Goal: Information Seeking & Learning: Learn about a topic

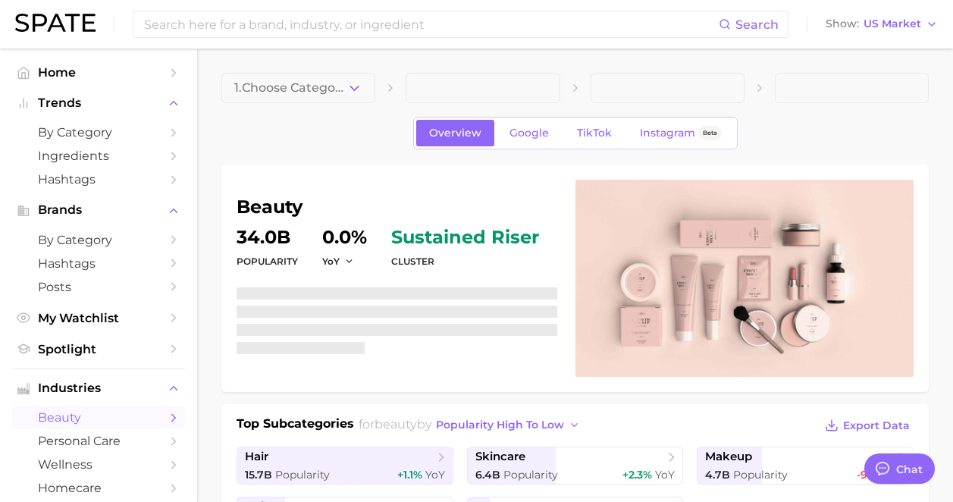
type textarea "x"
click at [367, 31] on input at bounding box center [430, 24] width 576 height 26
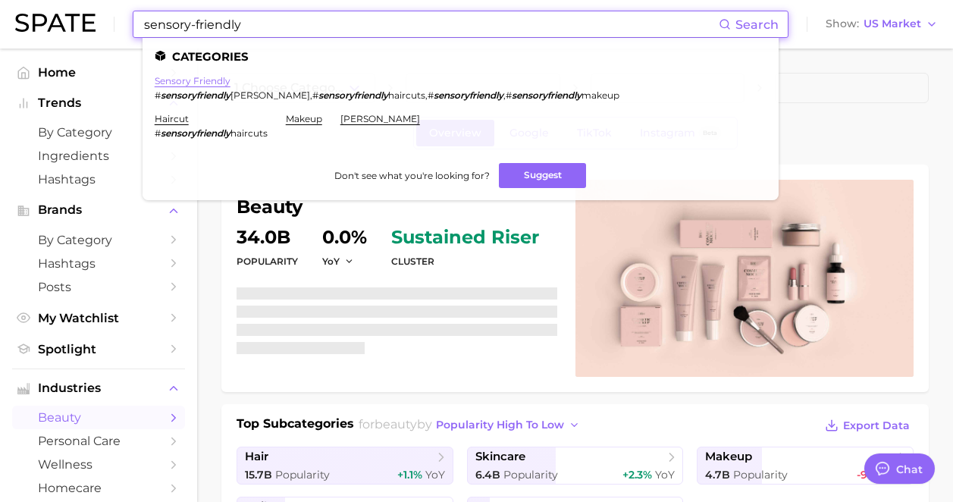
type input "sensory-friendly"
click at [215, 84] on link "sensory friendly" at bounding box center [193, 80] width 76 height 11
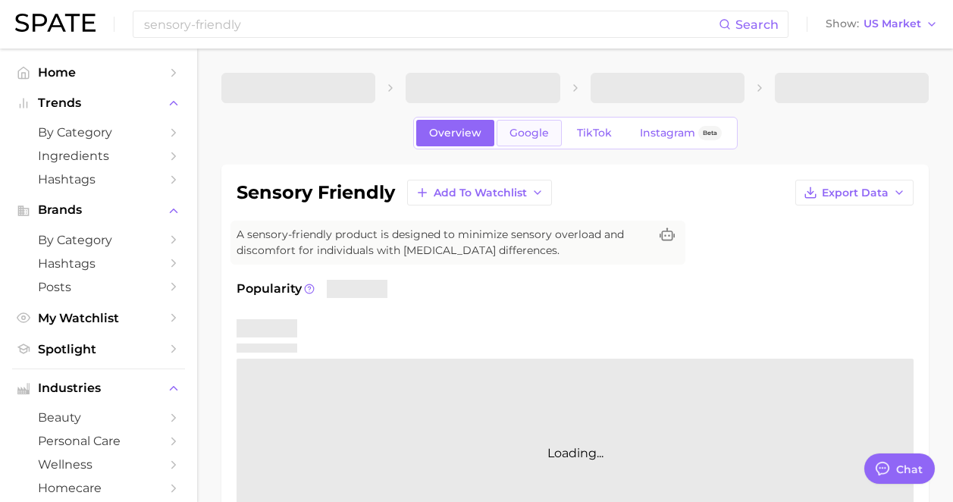
click at [534, 133] on span "Google" at bounding box center [528, 133] width 39 height 13
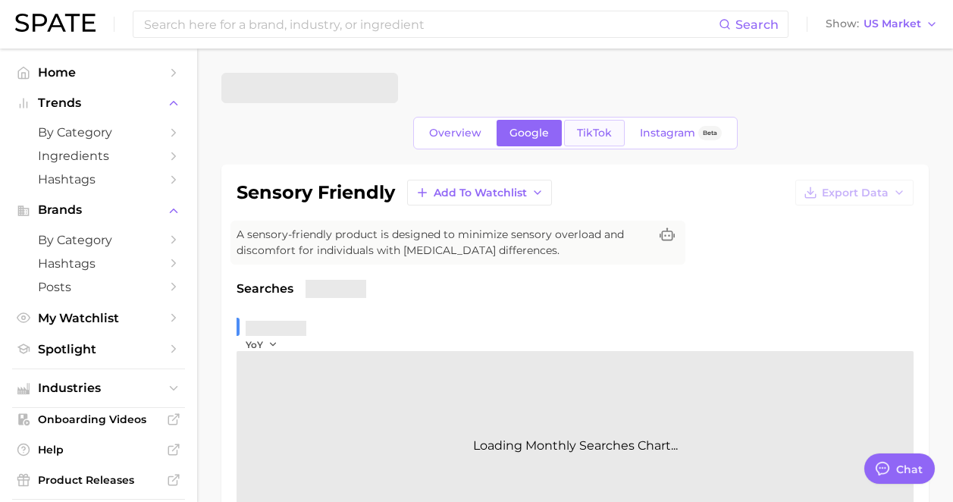
type textarea "x"
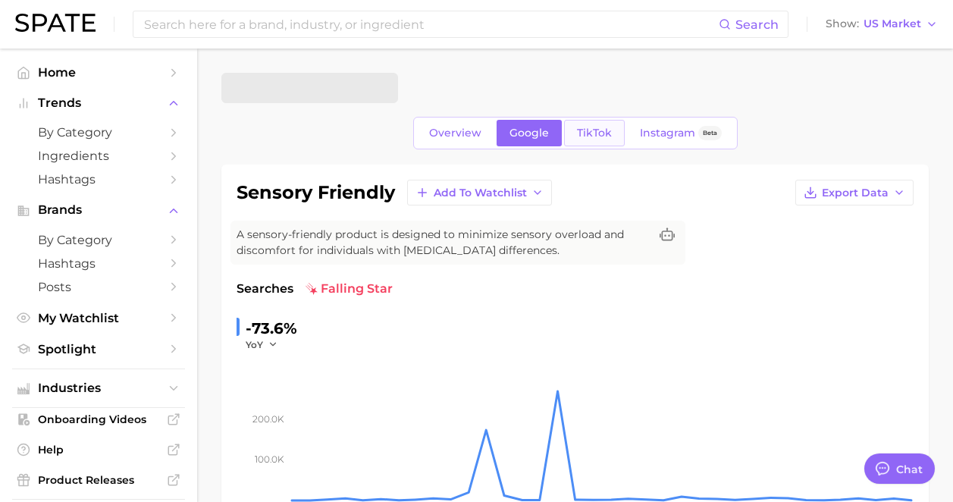
click at [614, 131] on link "TikTok" at bounding box center [594, 133] width 61 height 27
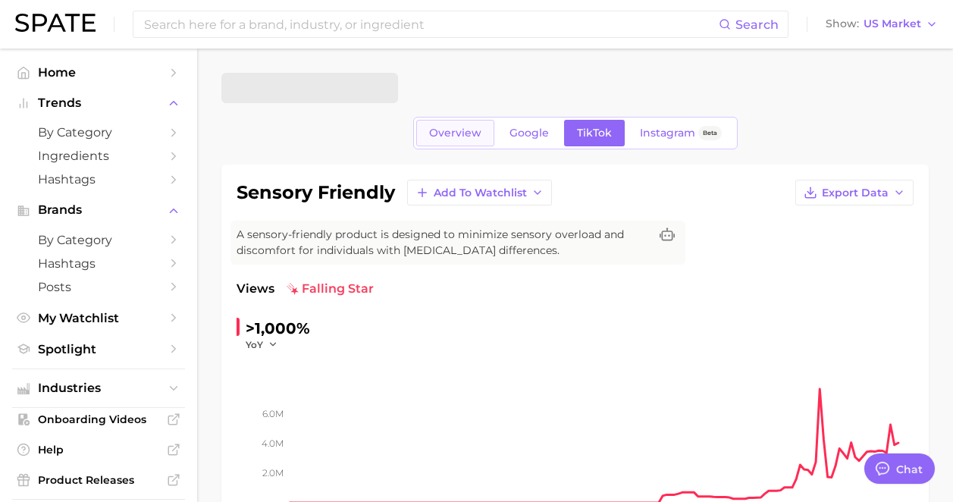
click at [440, 144] on link "Overview" at bounding box center [455, 133] width 78 height 27
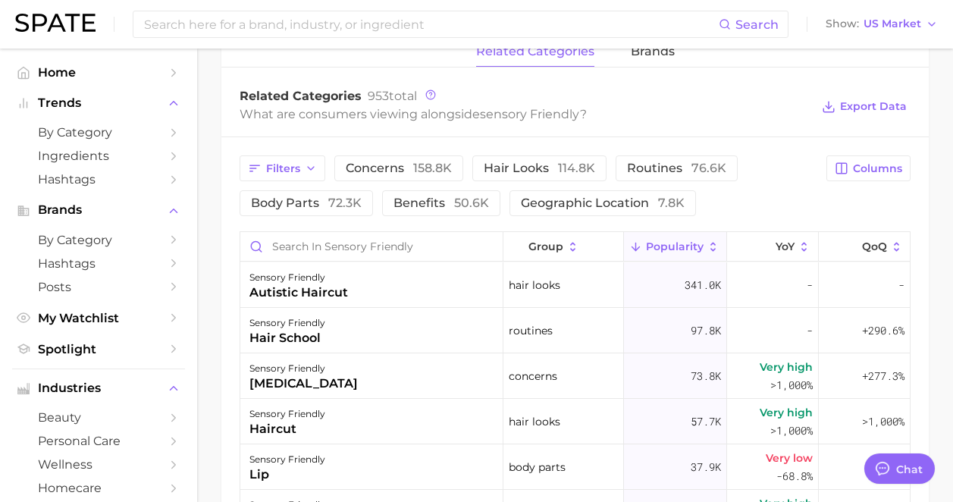
scroll to position [788, 0]
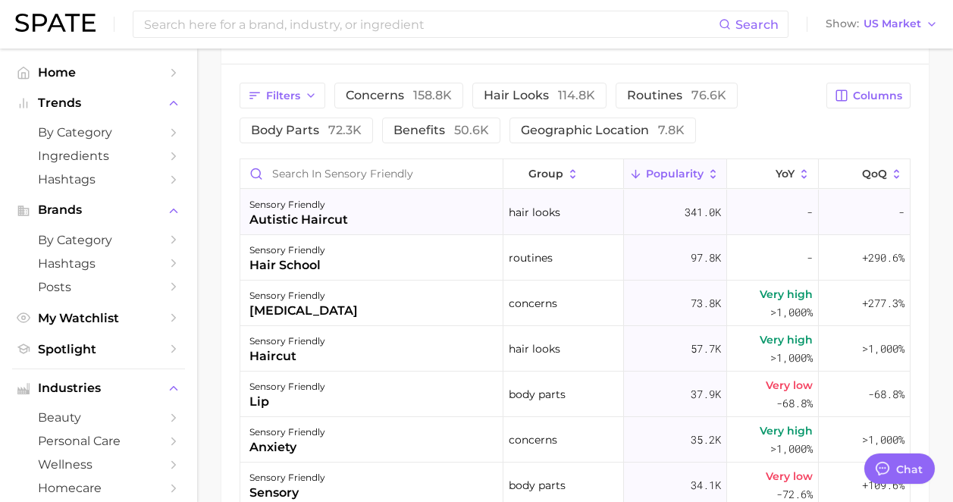
click at [407, 228] on div "sensory friendly autistic haircut" at bounding box center [371, 211] width 263 height 45
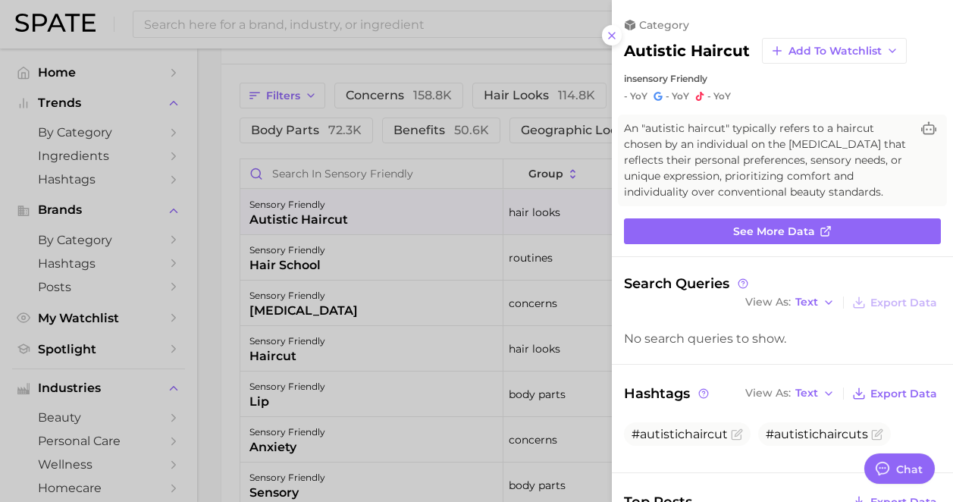
scroll to position [0, 0]
click at [406, 258] on div at bounding box center [476, 251] width 953 height 502
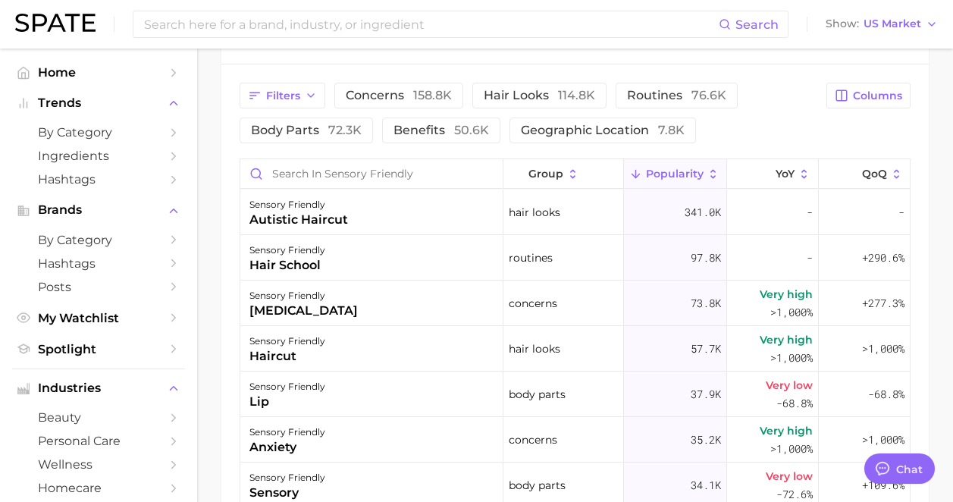
click at [406, 258] on div "sensory friendly hair school" at bounding box center [371, 257] width 263 height 45
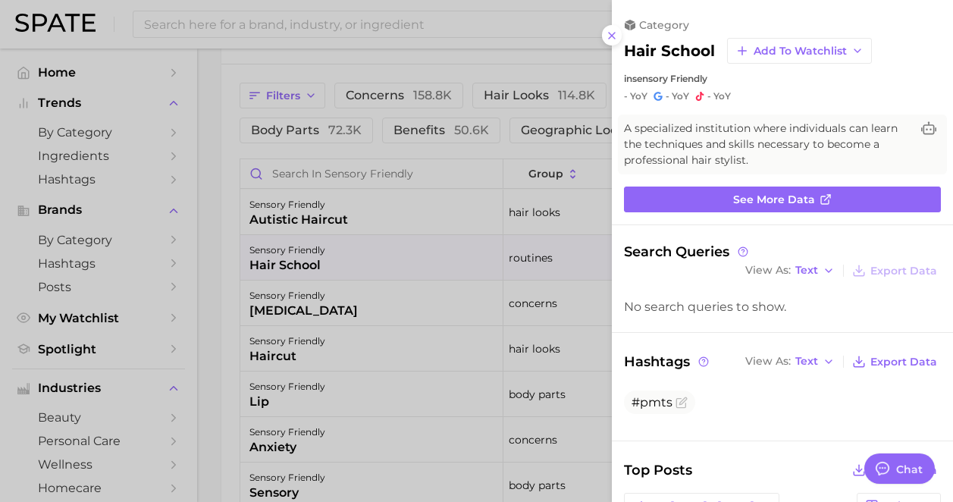
click at [414, 326] on div at bounding box center [476, 251] width 953 height 502
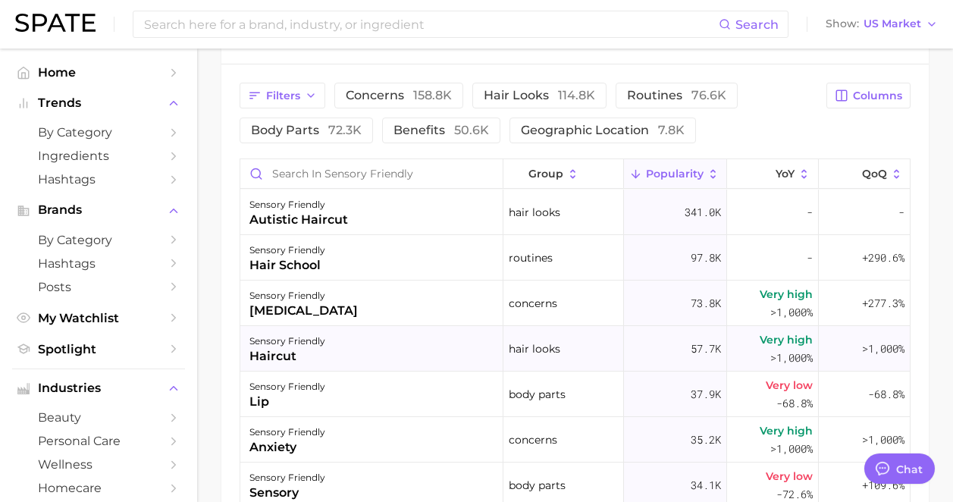
click at [404, 350] on div "sensory friendly haircut" at bounding box center [371, 348] width 263 height 45
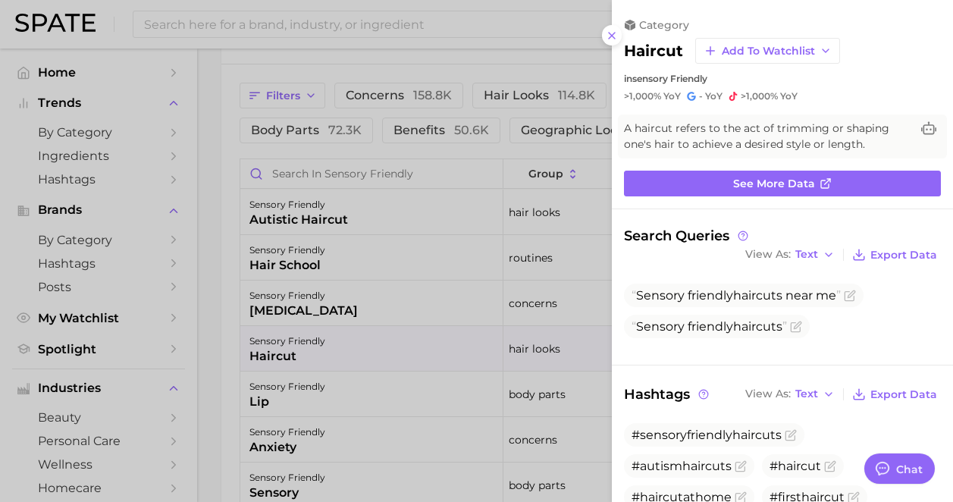
scroll to position [440, 0]
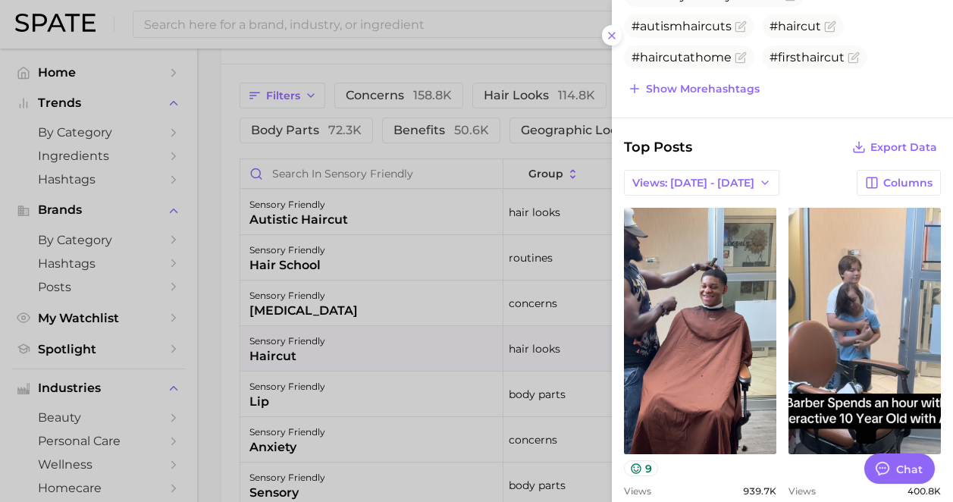
click at [478, 374] on div at bounding box center [476, 251] width 953 height 502
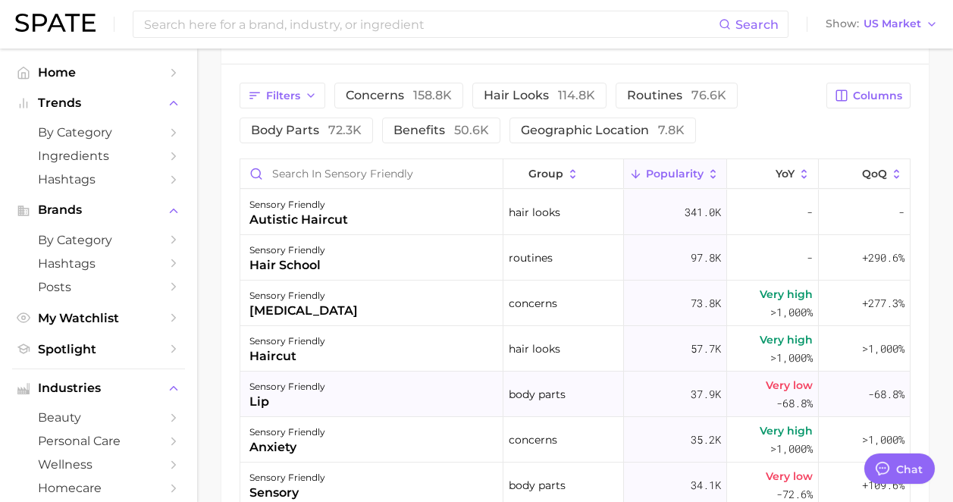
click at [390, 404] on div "sensory friendly lip" at bounding box center [371, 393] width 263 height 45
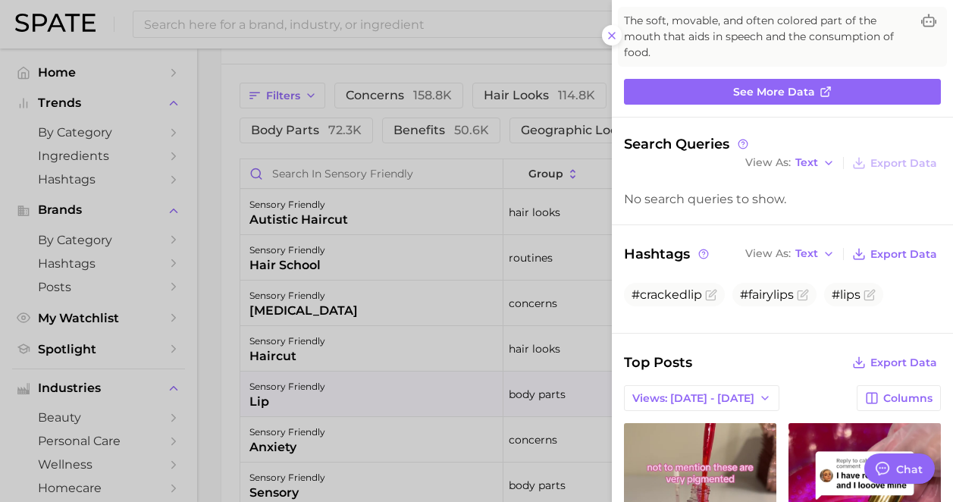
scroll to position [0, 0]
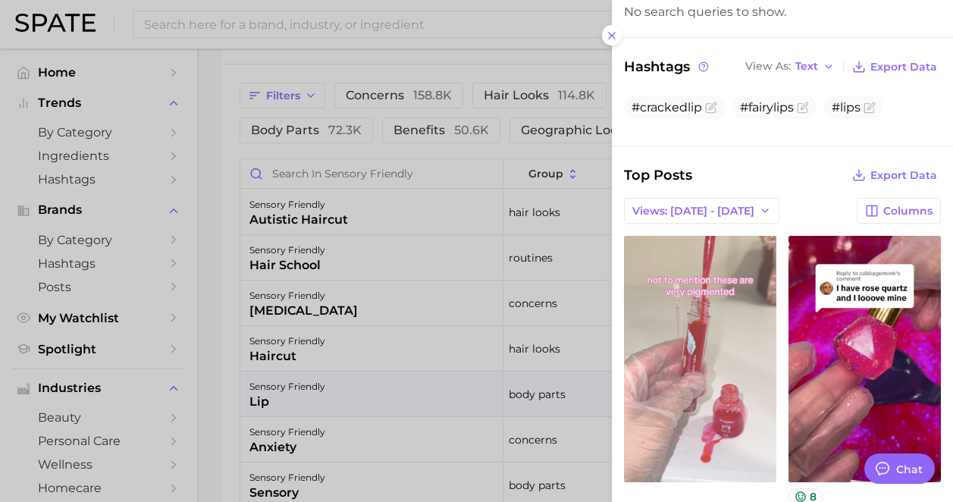
click at [711, 334] on link "view post on TikTok" at bounding box center [700, 359] width 152 height 246
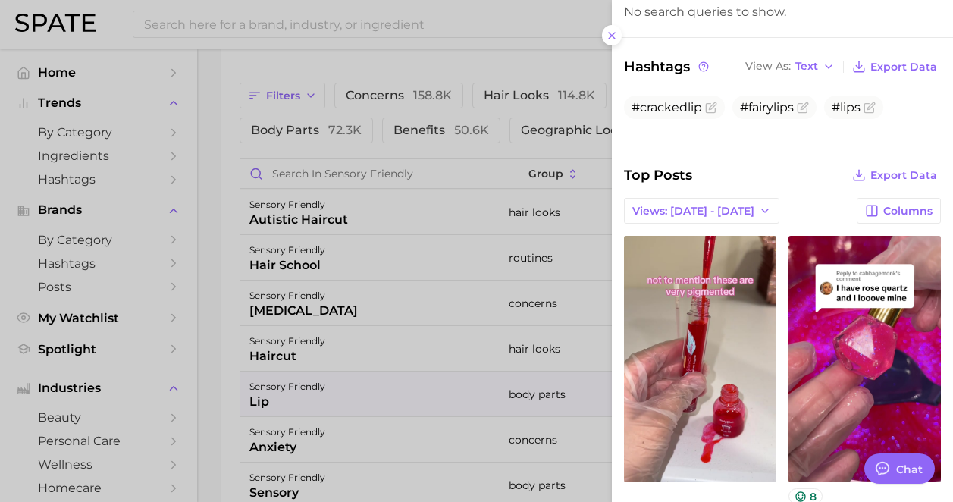
click at [542, 241] on div at bounding box center [476, 251] width 953 height 502
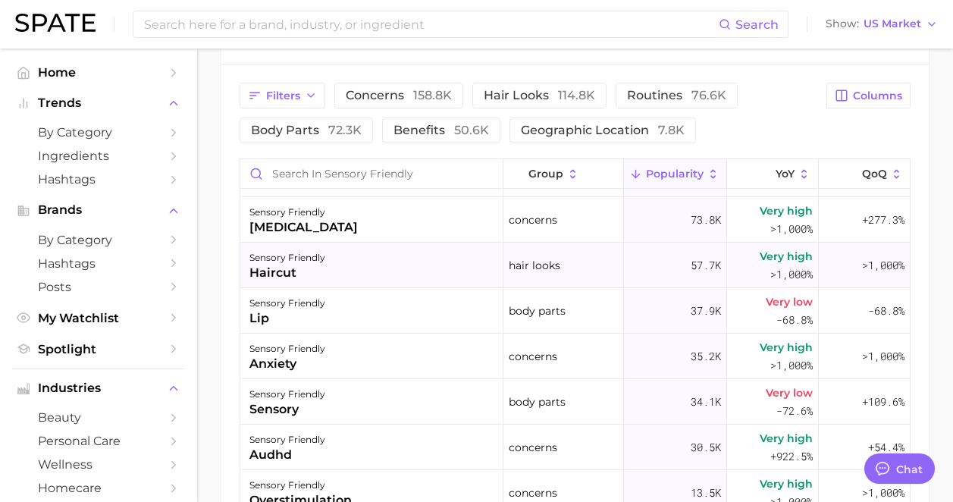
scroll to position [86, 0]
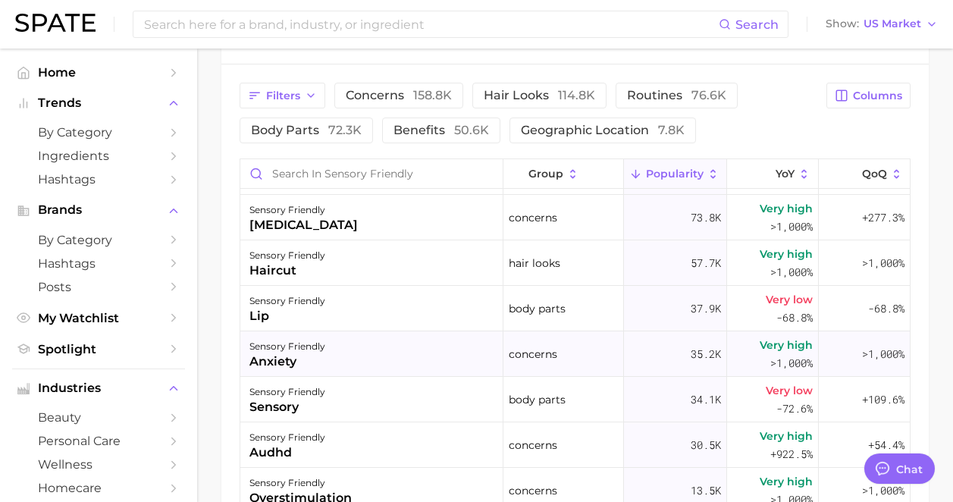
click at [393, 357] on div "sensory friendly anxiety" at bounding box center [371, 353] width 263 height 45
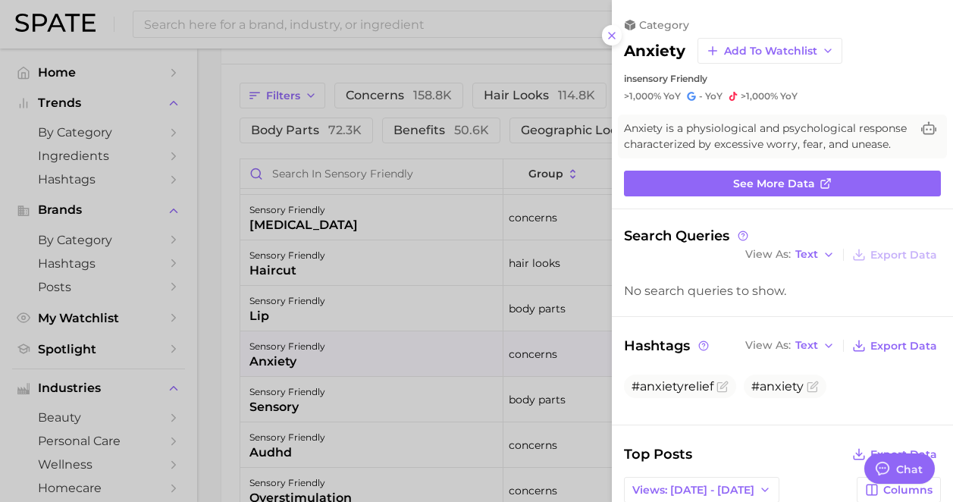
scroll to position [513, 0]
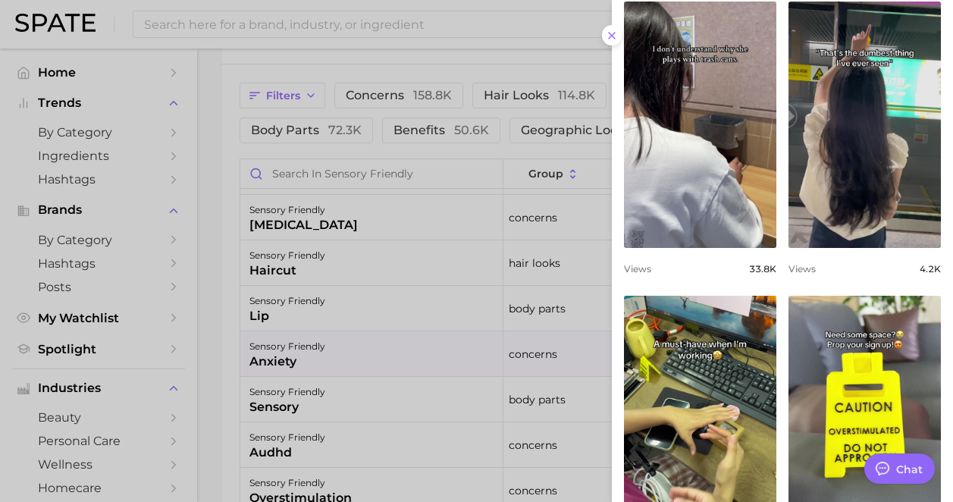
click at [495, 367] on div at bounding box center [476, 251] width 953 height 502
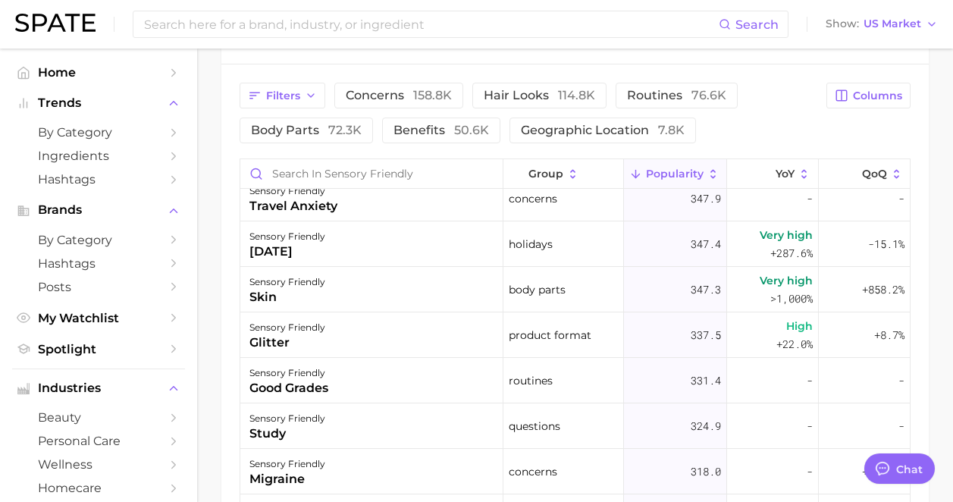
scroll to position [1244, 0]
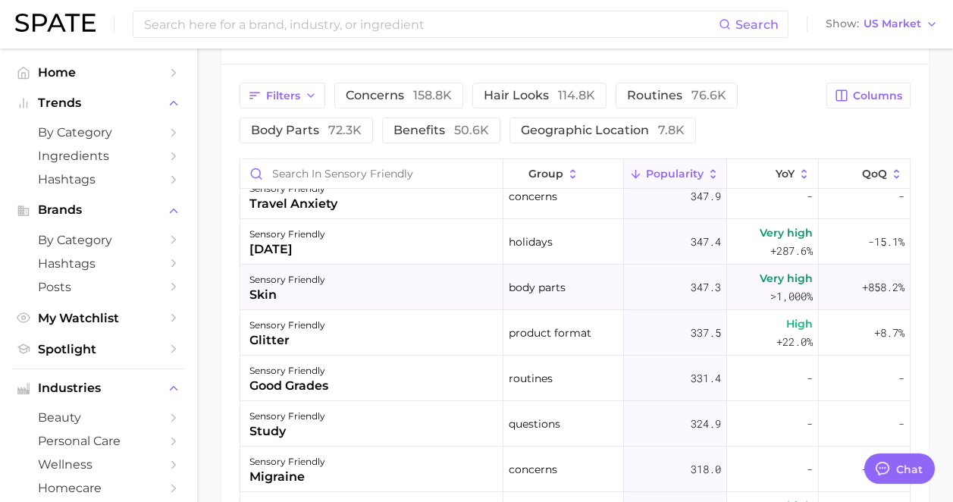
click at [417, 296] on div "sensory friendly skin" at bounding box center [371, 287] width 263 height 45
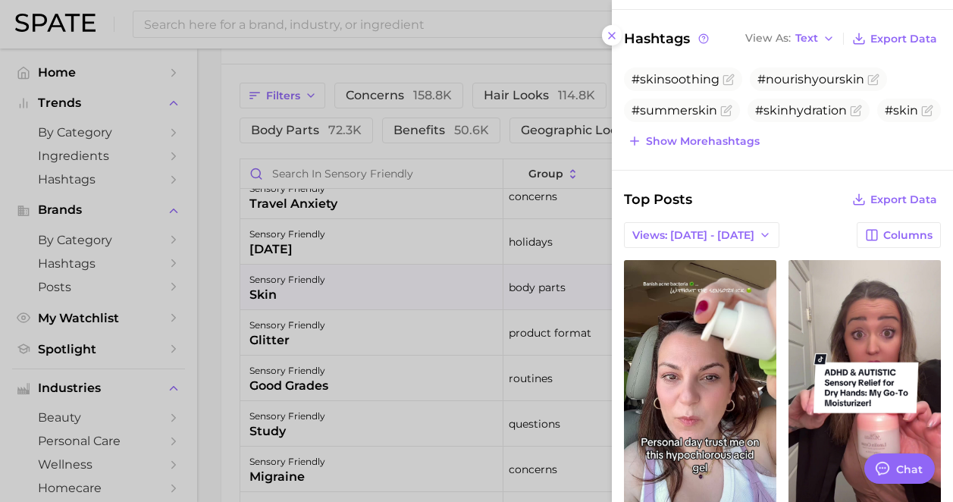
scroll to position [402, 0]
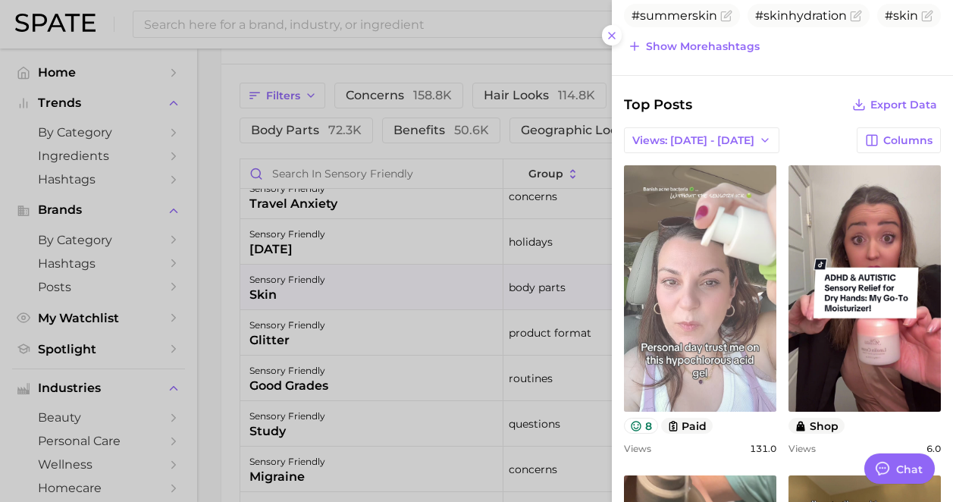
click at [645, 331] on link "view post on TikTok" at bounding box center [700, 288] width 152 height 246
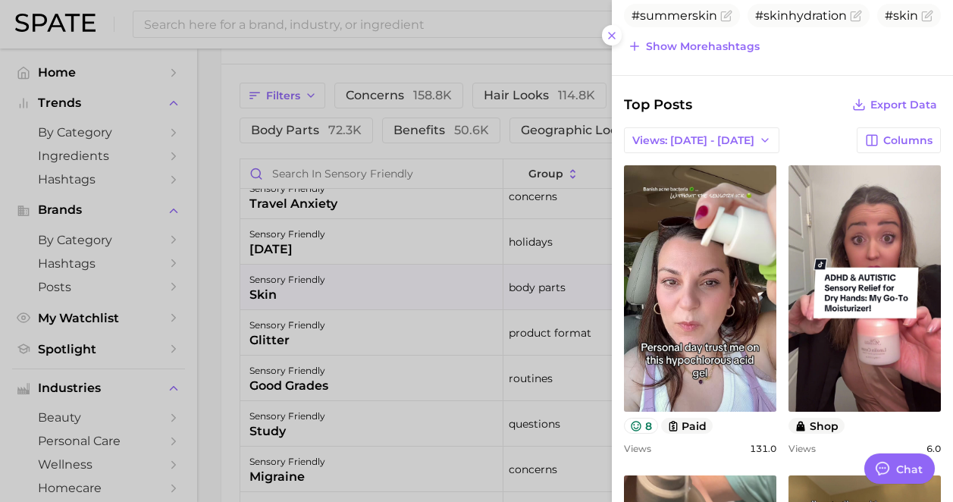
click at [393, 20] on div at bounding box center [476, 251] width 953 height 502
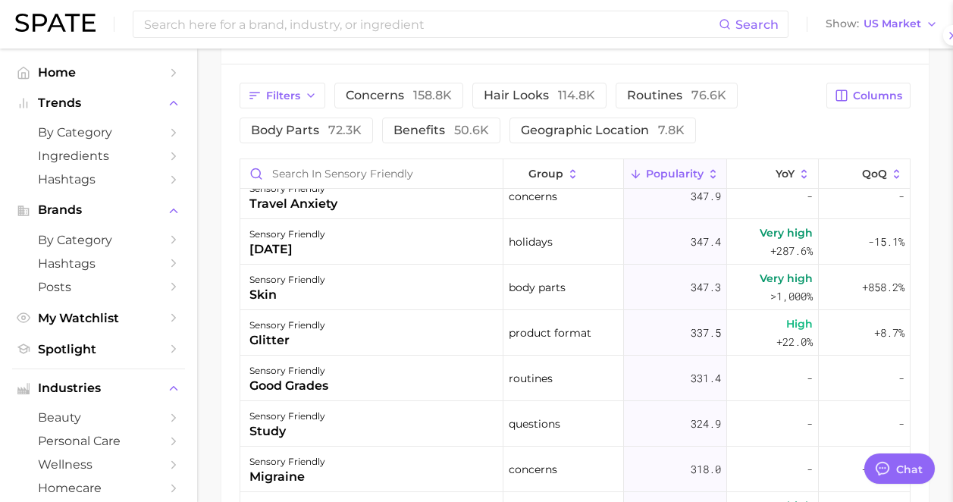
click at [393, 20] on div at bounding box center [476, 251] width 953 height 502
click at [393, 20] on input at bounding box center [430, 24] width 576 height 26
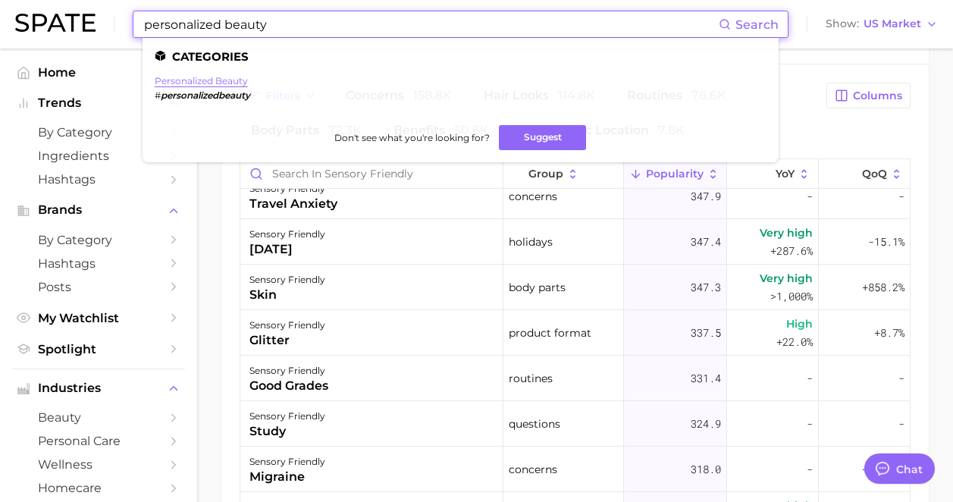
type input "personalized beauty"
click at [213, 76] on link "personalized beauty" at bounding box center [201, 80] width 93 height 11
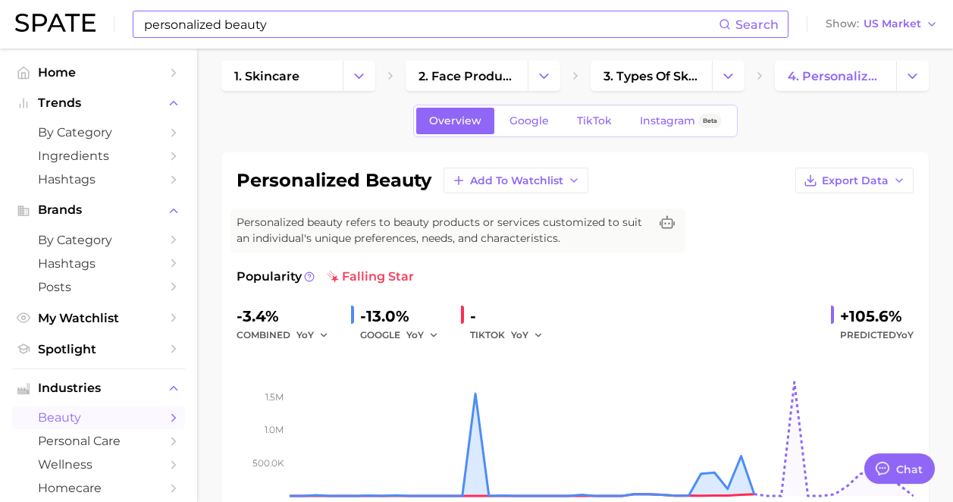
scroll to position [16, 0]
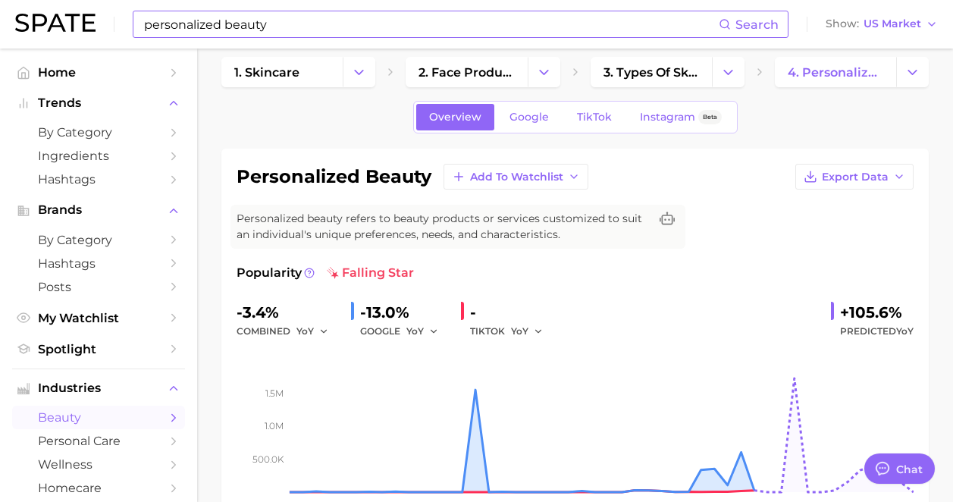
click at [593, 102] on div "Overview Google TikTok Instagram Beta" at bounding box center [575, 117] width 324 height 33
click at [593, 121] on span "TikTok" at bounding box center [594, 117] width 35 height 13
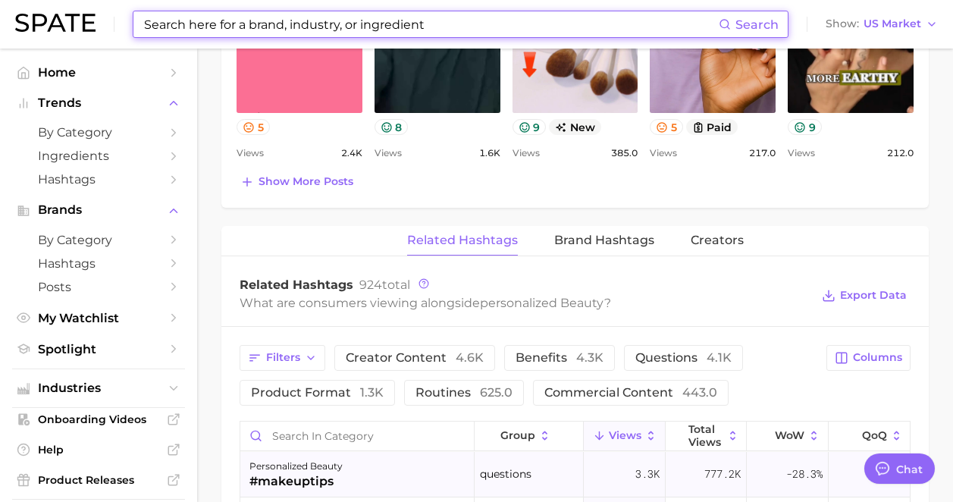
scroll to position [981, 0]
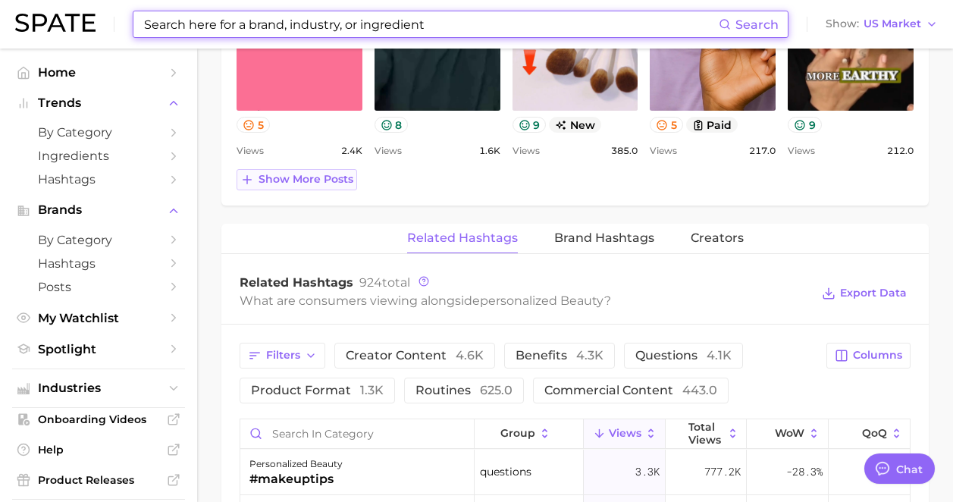
click at [329, 176] on span "Show more posts" at bounding box center [305, 179] width 95 height 13
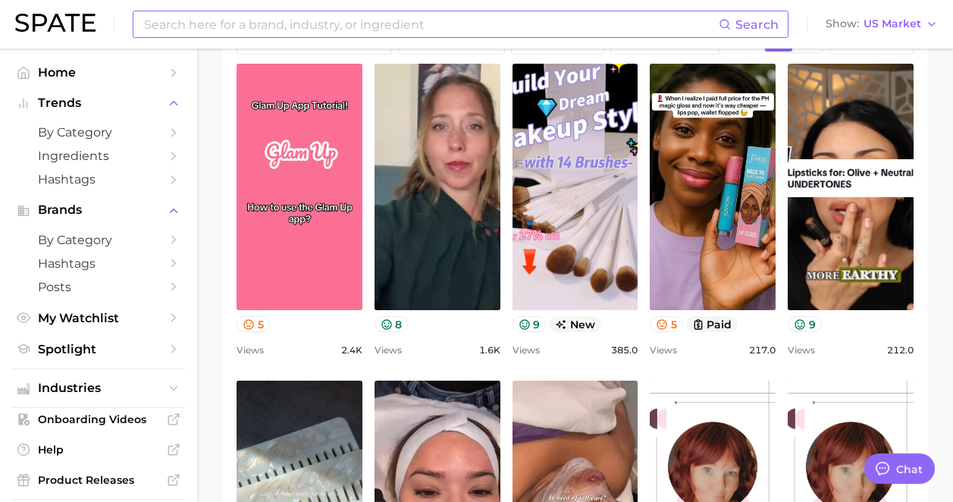
scroll to position [793, 0]
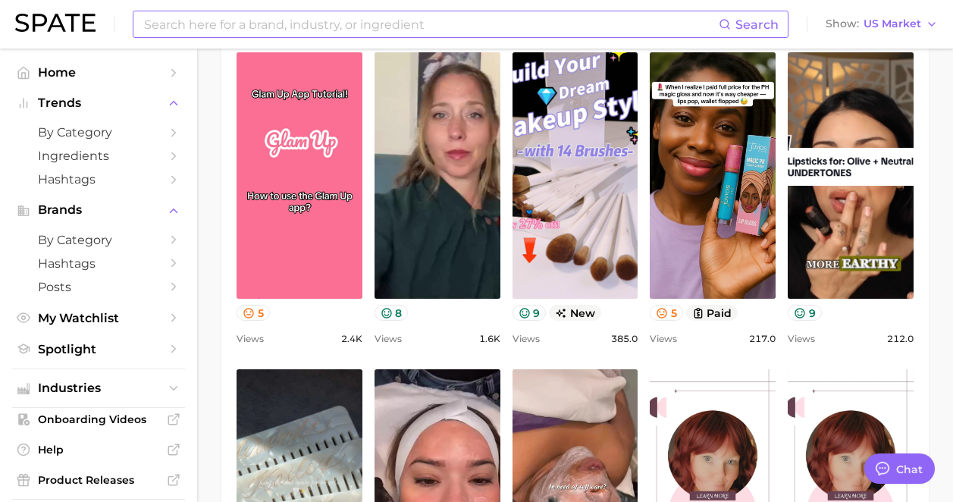
click at [381, 9] on div "Search Show US Market" at bounding box center [476, 24] width 922 height 49
click at [381, 17] on input at bounding box center [430, 24] width 576 height 26
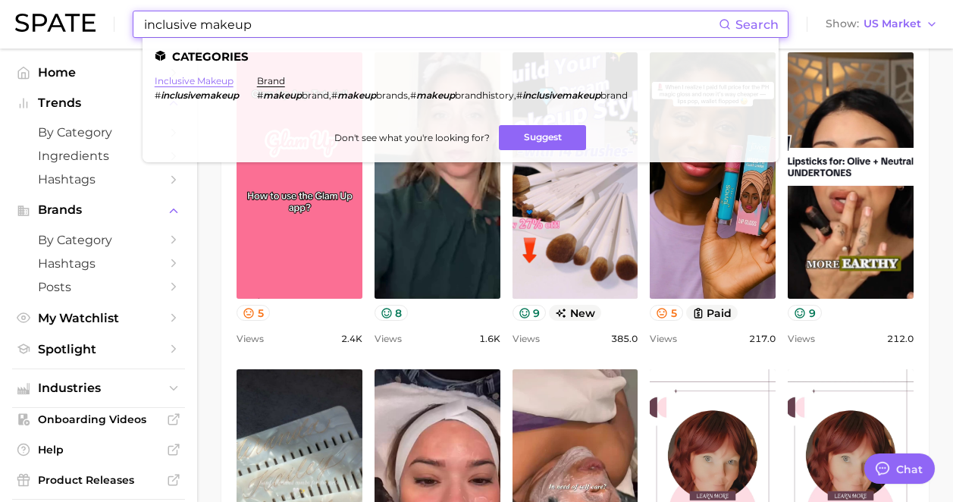
click at [225, 82] on link "inclusive makeup" at bounding box center [194, 80] width 79 height 11
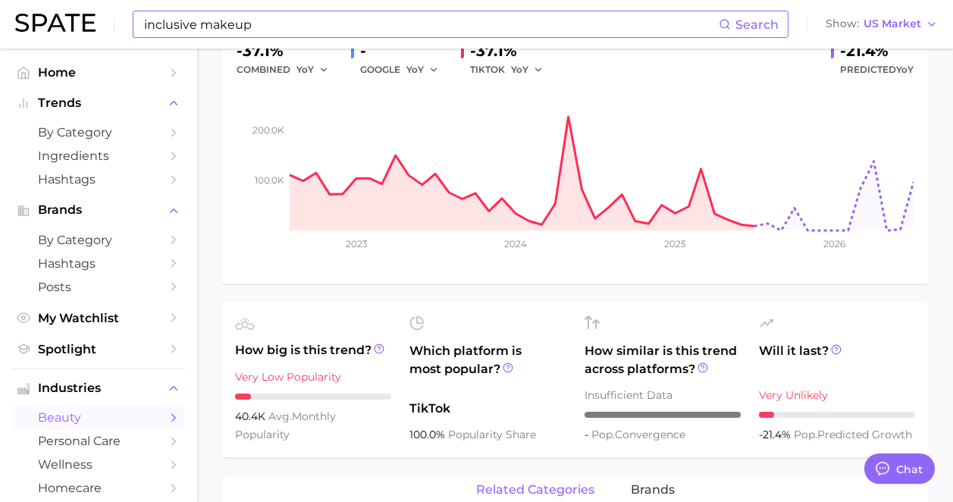
scroll to position [277, 0]
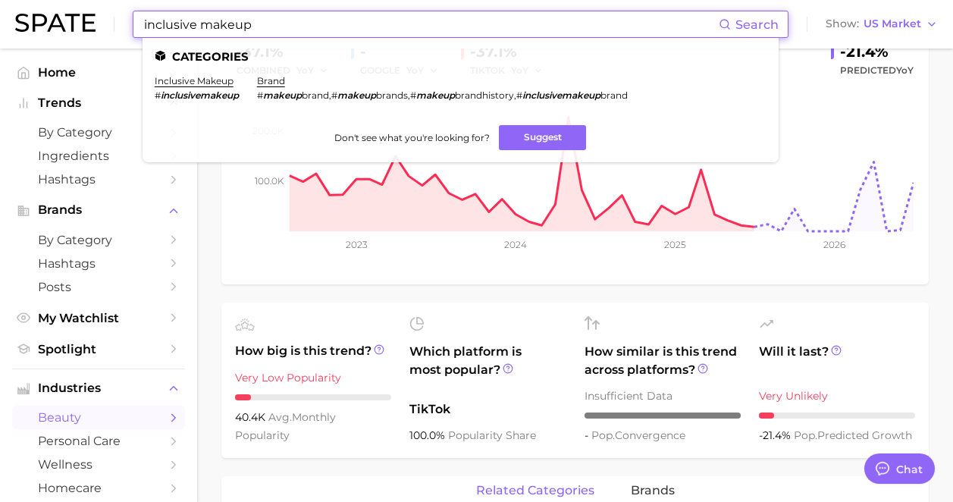
drag, startPoint x: 371, startPoint y: 17, endPoint x: 167, endPoint y: -5, distance: 205.8
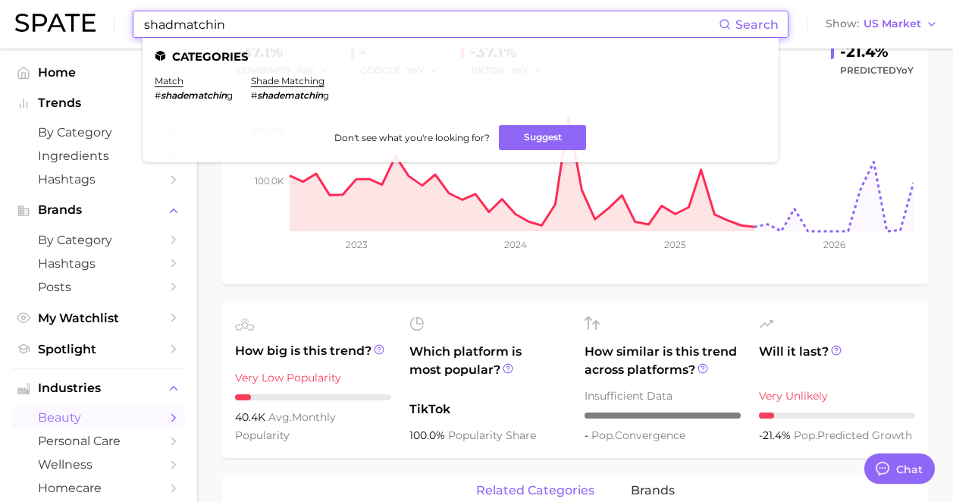
click at [173, 23] on input "shadmatchin" at bounding box center [430, 24] width 576 height 26
type input "shadematchin"
click at [289, 75] on link "shade matching" at bounding box center [288, 80] width 74 height 11
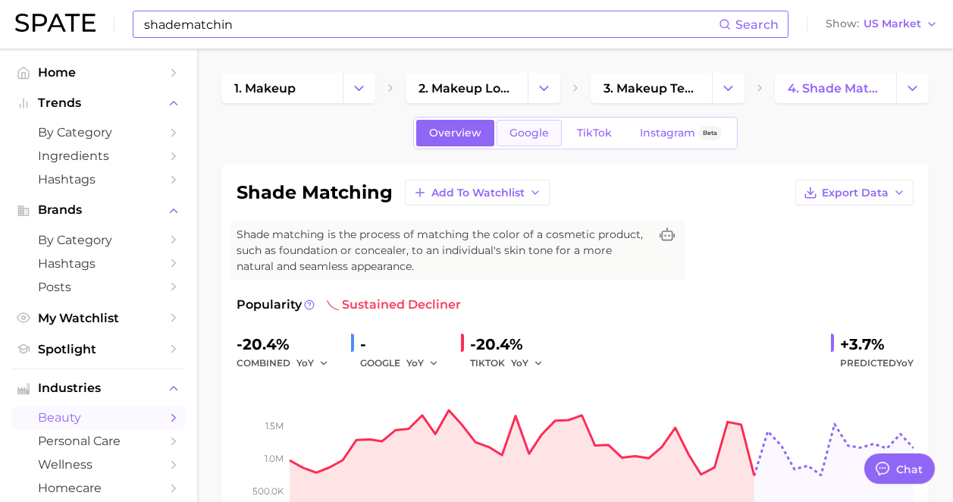
click at [550, 132] on link "Google" at bounding box center [528, 133] width 65 height 27
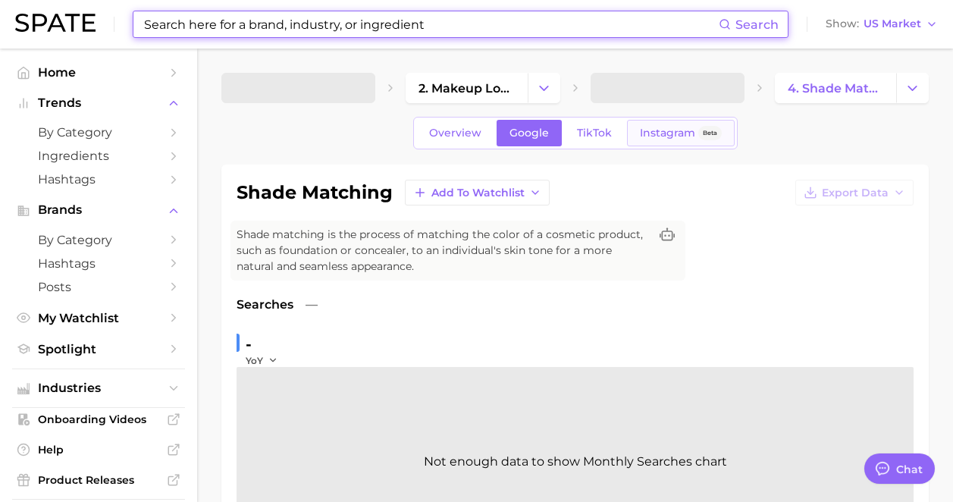
click at [646, 134] on span "Instagram" at bounding box center [667, 133] width 55 height 13
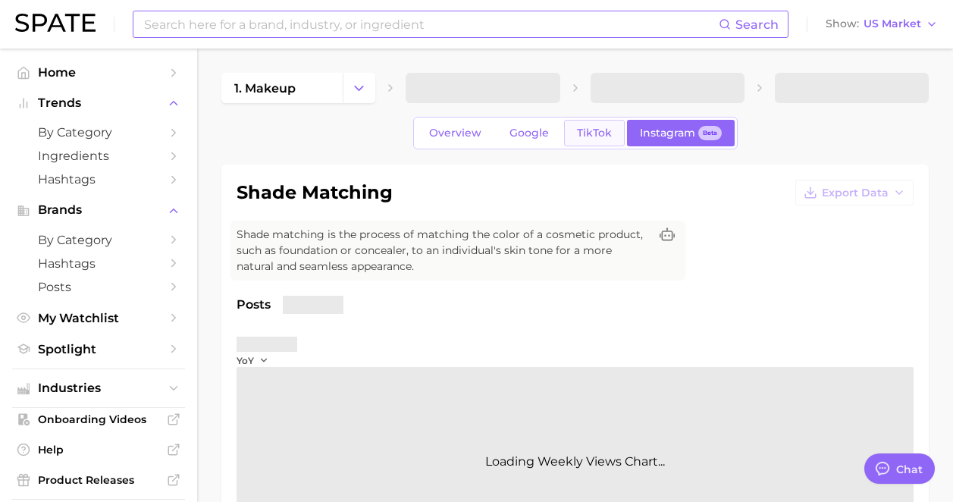
click at [603, 136] on span "TikTok" at bounding box center [594, 133] width 35 height 13
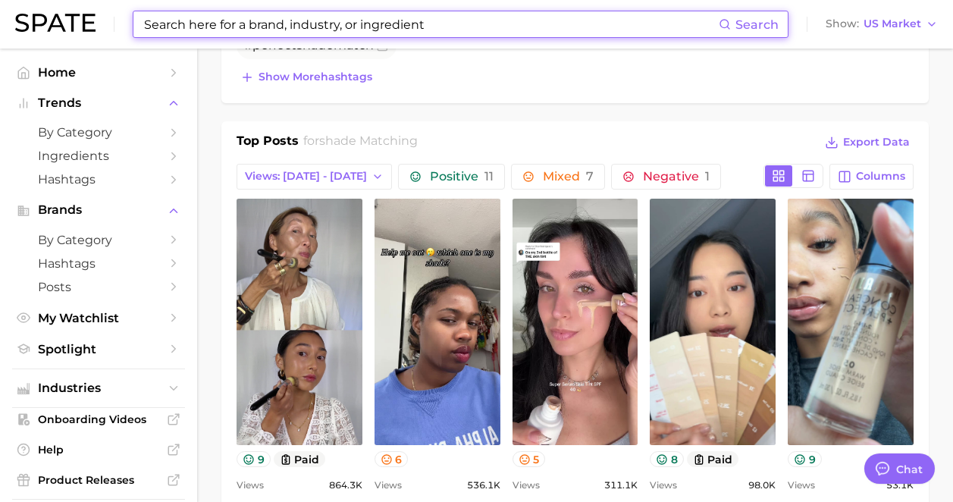
scroll to position [812, 0]
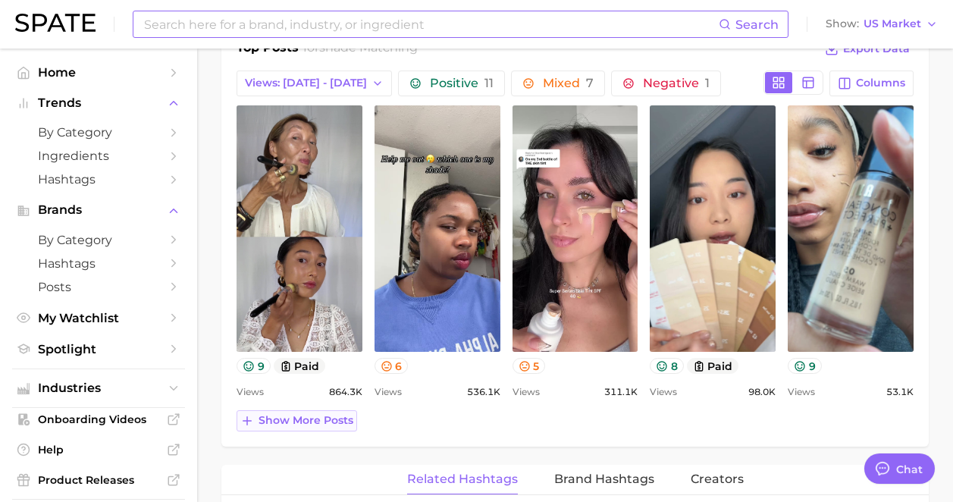
click at [308, 424] on span "Show more posts" at bounding box center [305, 420] width 95 height 13
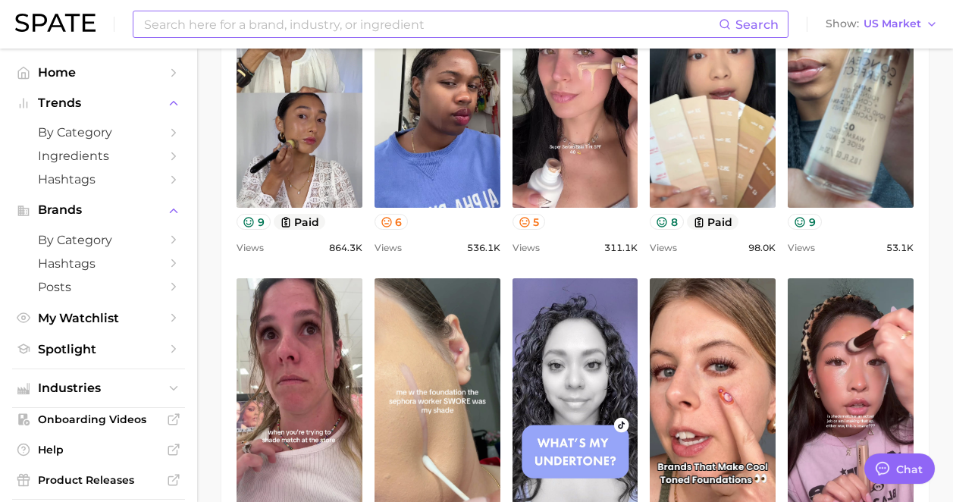
scroll to position [1176, 0]
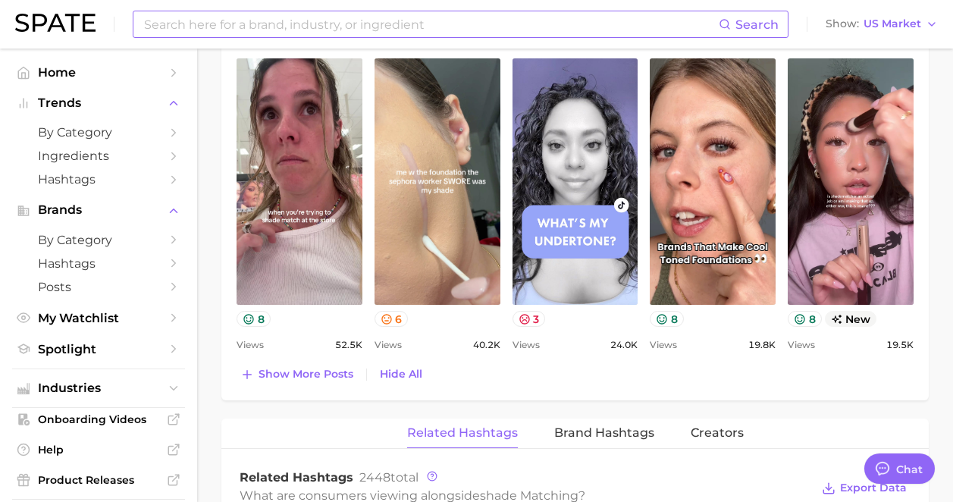
click at [343, 22] on input at bounding box center [430, 24] width 576 height 26
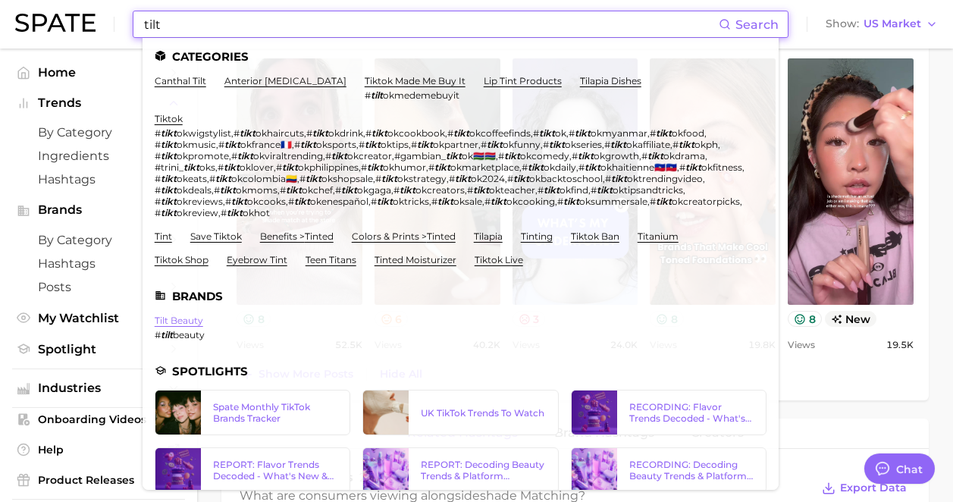
type input "tilt"
click at [196, 323] on link "tilt beauty" at bounding box center [179, 320] width 49 height 11
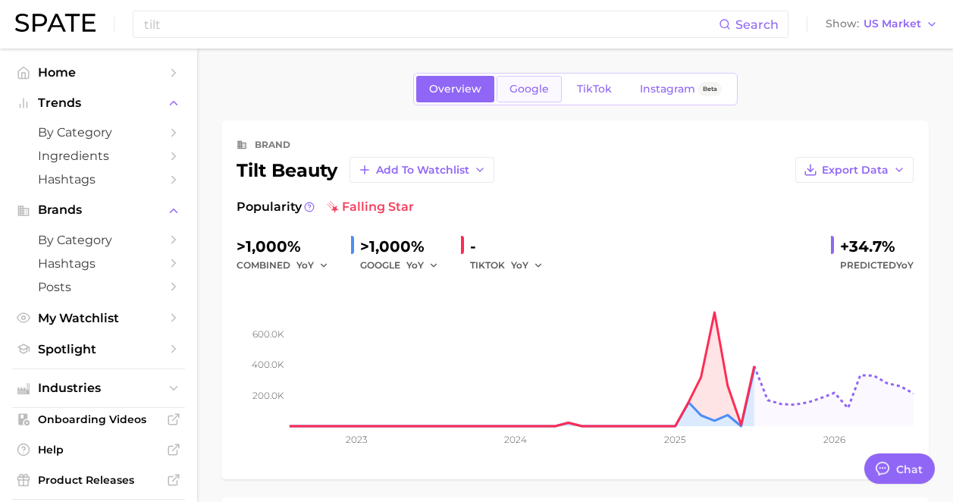
click at [537, 96] on link "Google" at bounding box center [528, 89] width 65 height 27
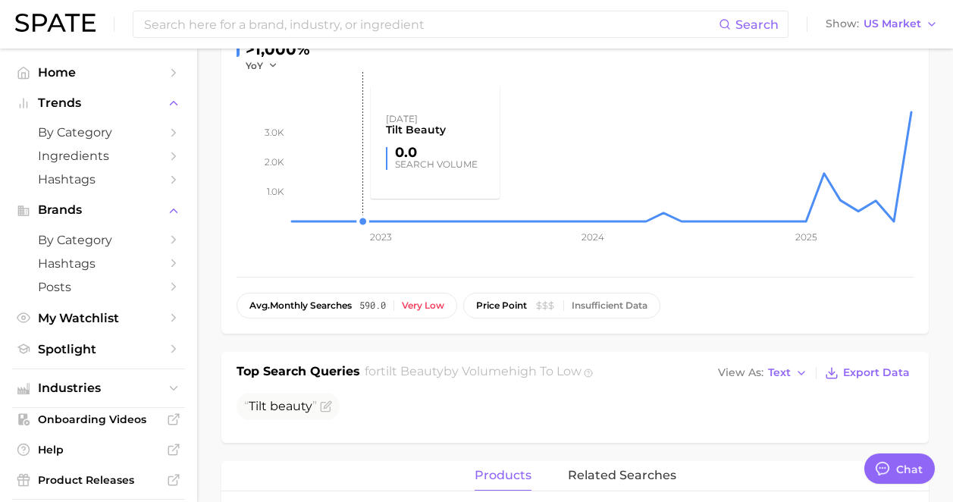
scroll to position [199, 0]
click at [312, 20] on input at bounding box center [430, 24] width 576 height 26
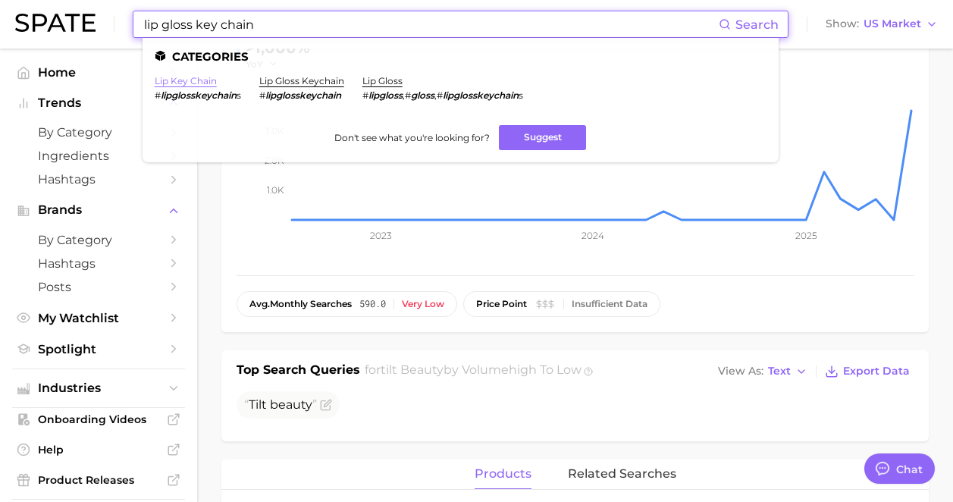
type input "lip gloss key chain"
click at [211, 82] on link "lip key chain" at bounding box center [186, 80] width 62 height 11
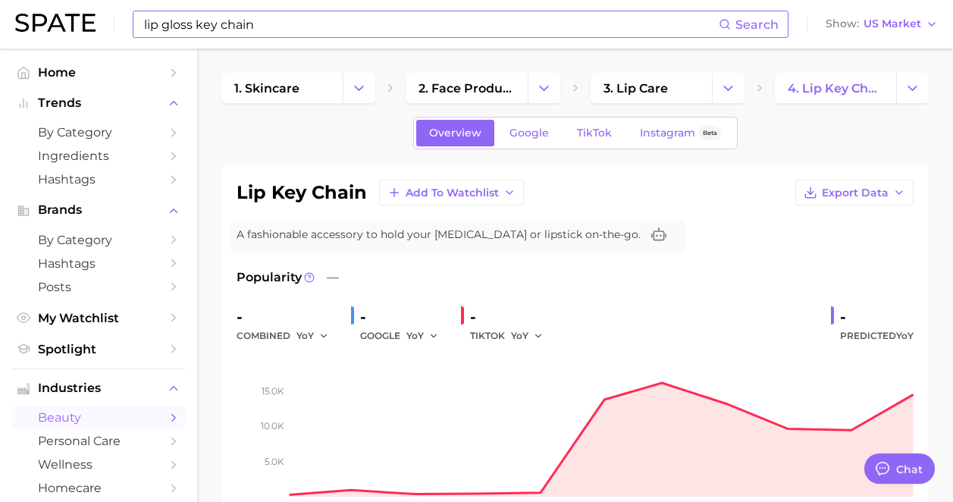
click at [367, 27] on input "lip gloss key chain" at bounding box center [430, 24] width 576 height 26
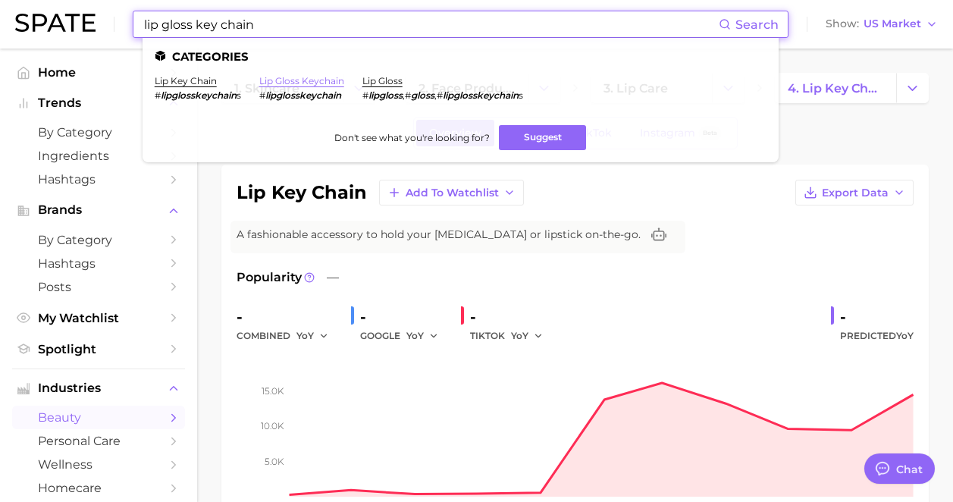
click at [340, 81] on link "lip gloss keychain" at bounding box center [301, 80] width 85 height 11
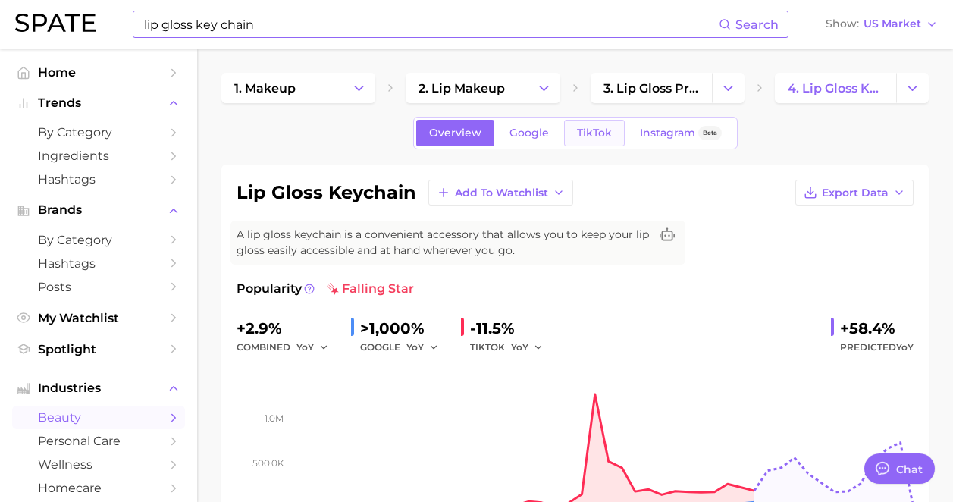
click at [600, 137] on span "TikTok" at bounding box center [594, 133] width 35 height 13
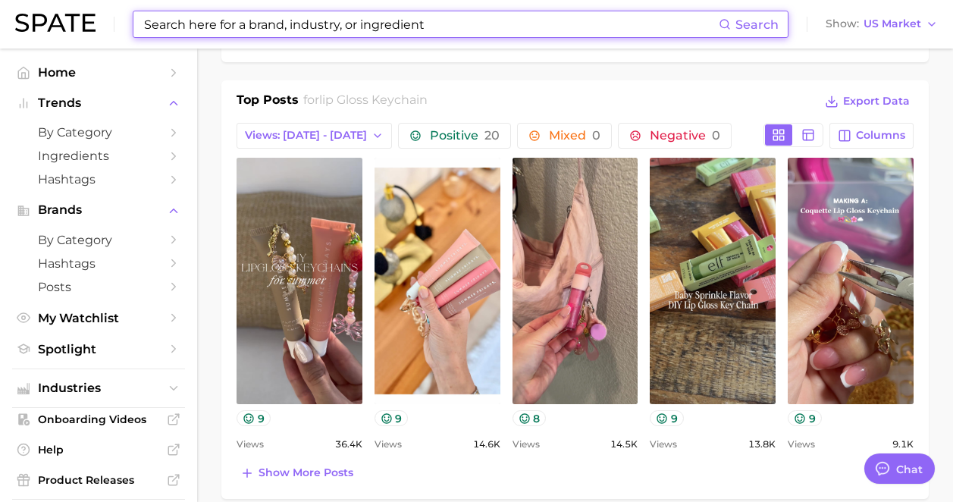
scroll to position [691, 0]
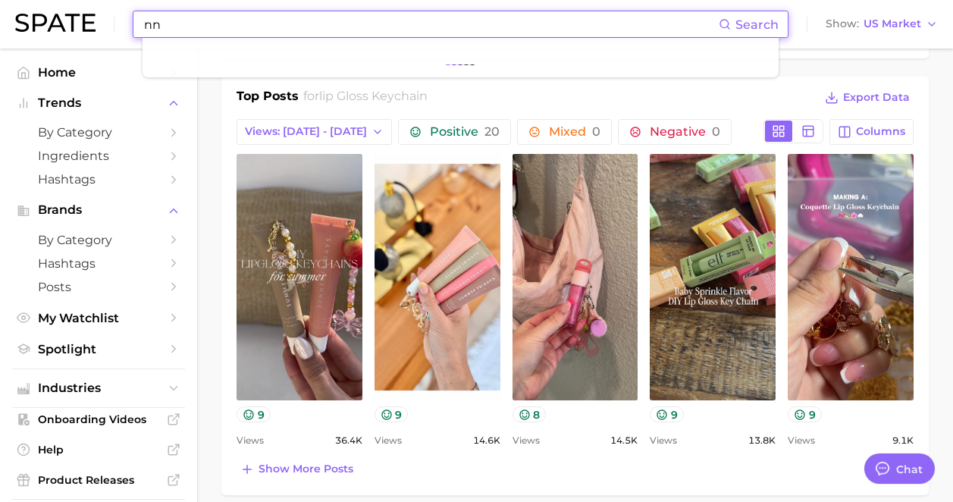
type input "n"
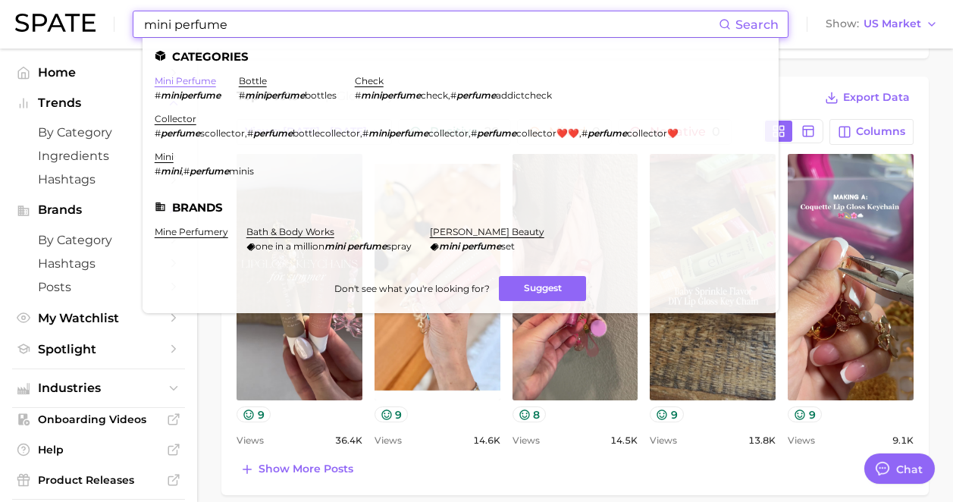
type input "mini perfume"
click at [192, 78] on link "mini perfume" at bounding box center [185, 80] width 61 height 11
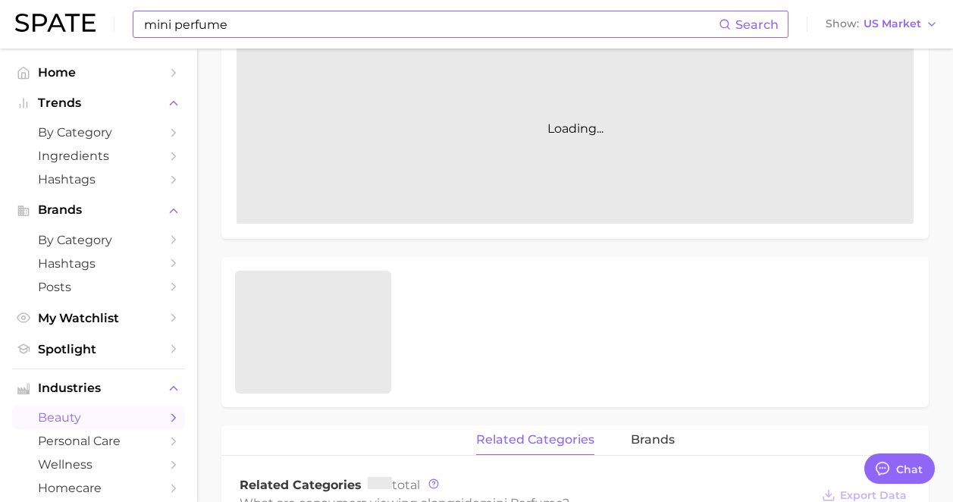
scroll to position [345, 0]
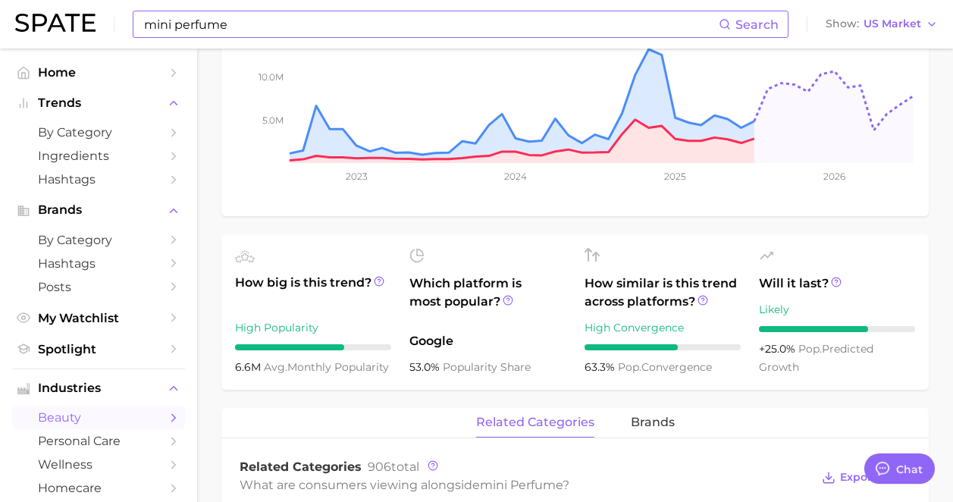
click at [265, 22] on input "mini perfume" at bounding box center [430, 24] width 576 height 26
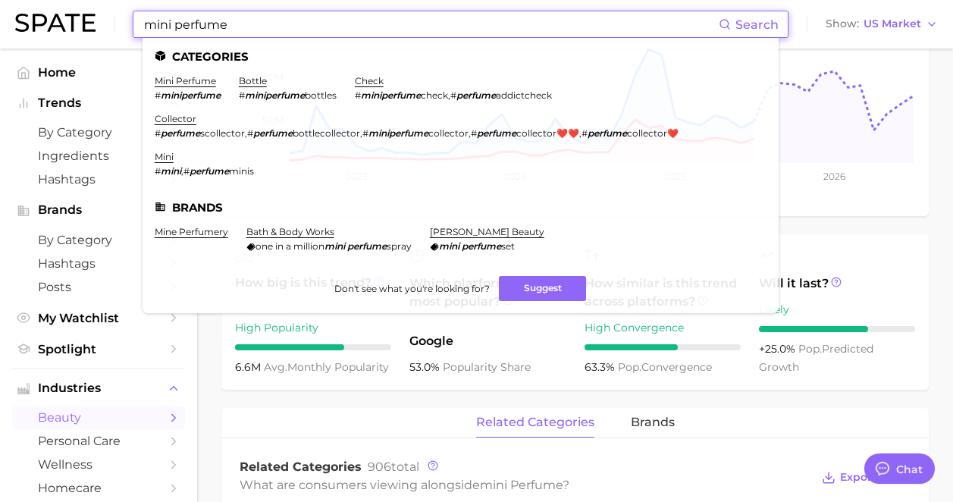
drag, startPoint x: 265, startPoint y: 22, endPoint x: 99, endPoint y: 7, distance: 167.4
click at [99, 7] on div "mini perfume Search Categories mini perfume # miniperfume bottle # miniperfume …" at bounding box center [476, 24] width 922 height 49
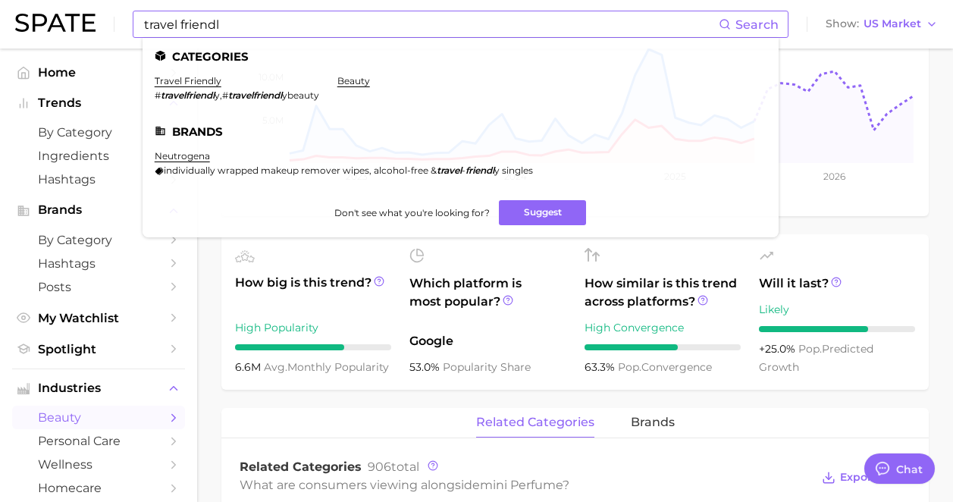
click at [201, 87] on li "travel friendly # travelfriendl y , # travelfriendl ybeauty" at bounding box center [237, 88] width 164 height 26
click at [218, 81] on link "travel friendly" at bounding box center [188, 80] width 67 height 11
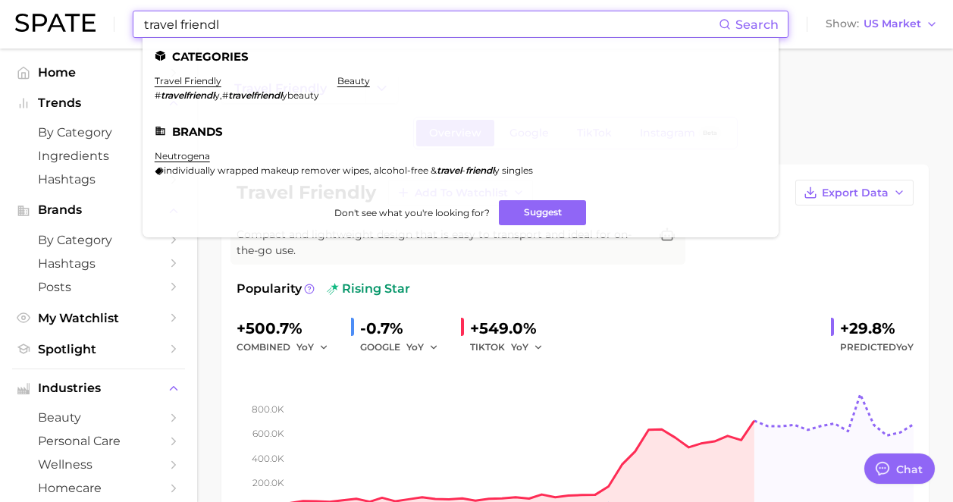
drag, startPoint x: 277, startPoint y: 21, endPoint x: 180, endPoint y: 22, distance: 97.0
click at [180, 22] on input "travel friendl" at bounding box center [430, 24] width 576 height 26
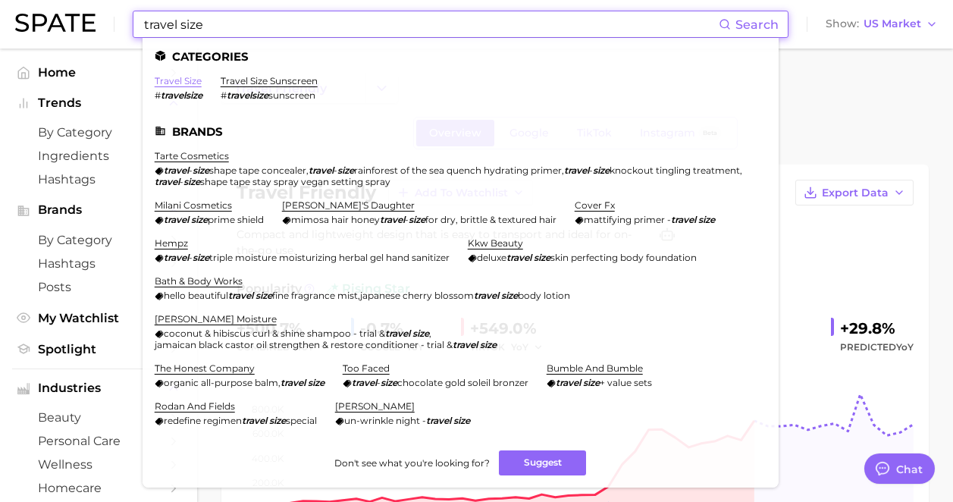
click at [191, 81] on link "travel size" at bounding box center [178, 80] width 47 height 11
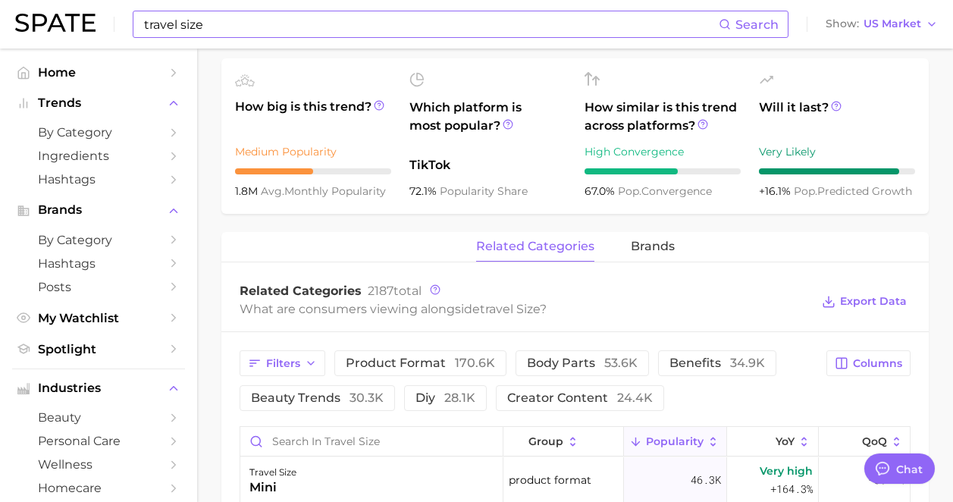
scroll to position [669, 0]
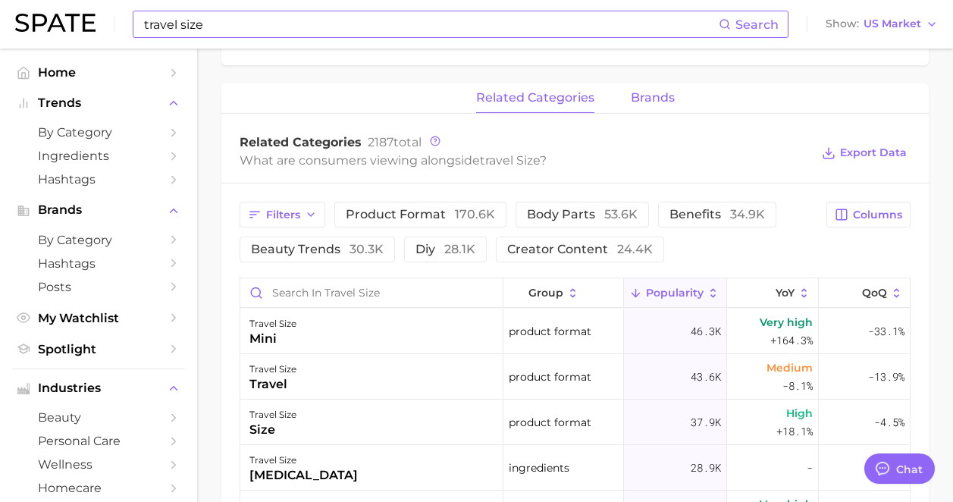
click at [652, 102] on span "brands" at bounding box center [653, 98] width 44 height 14
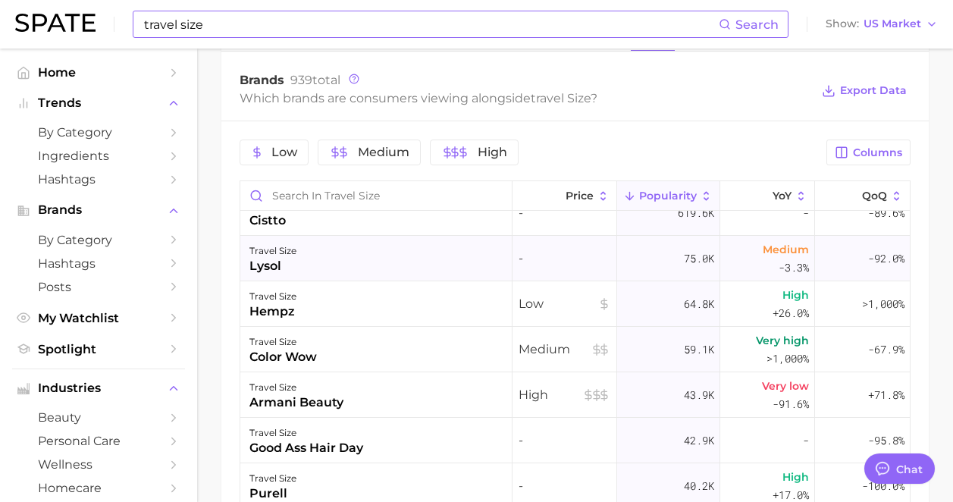
scroll to position [0, 0]
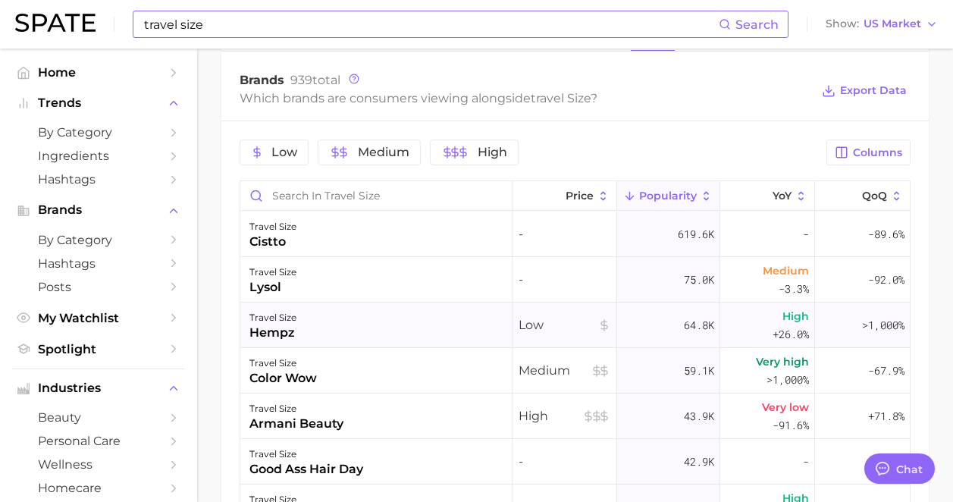
click at [421, 323] on div "travel size hempz" at bounding box center [376, 324] width 272 height 45
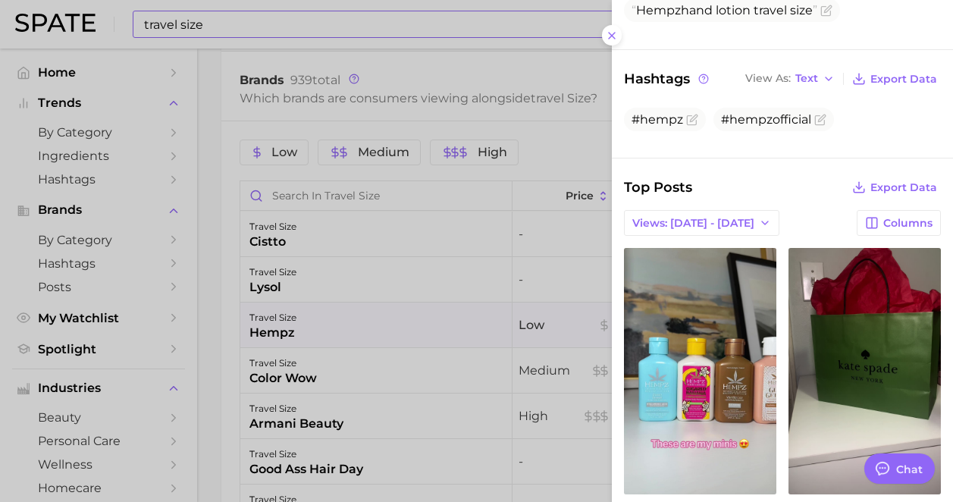
scroll to position [368, 0]
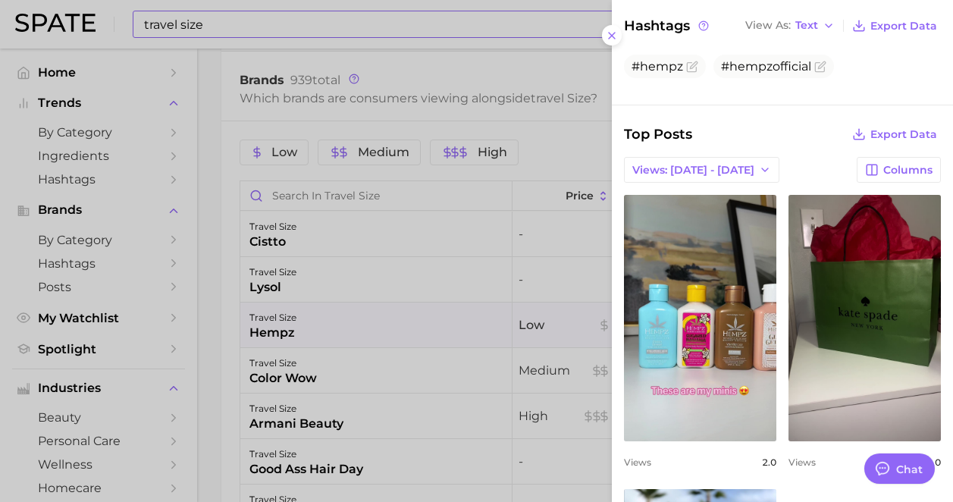
click at [296, 365] on div at bounding box center [476, 251] width 953 height 502
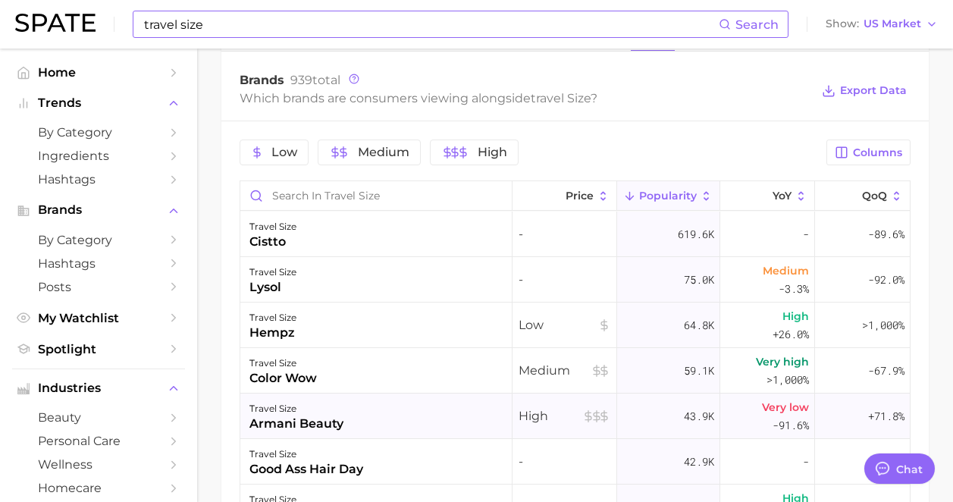
click at [352, 410] on div "travel size armani beauty" at bounding box center [376, 415] width 272 height 45
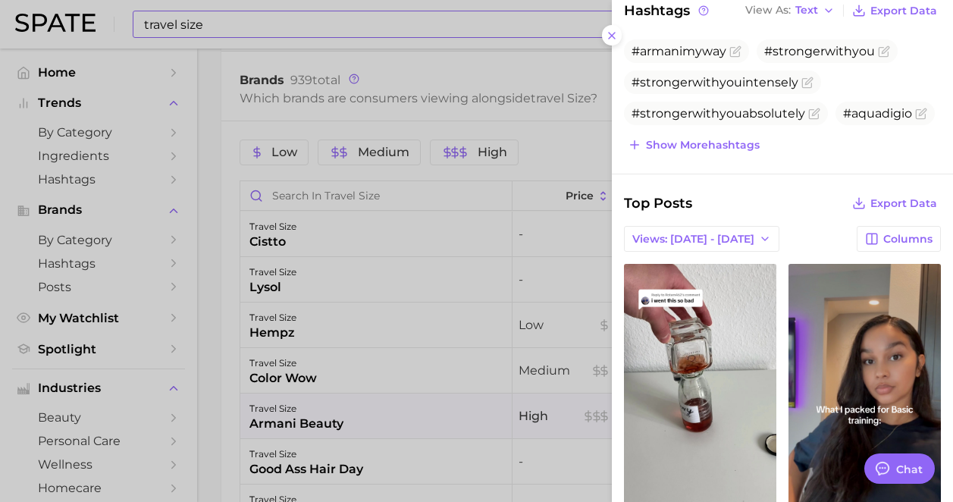
scroll to position [522, 0]
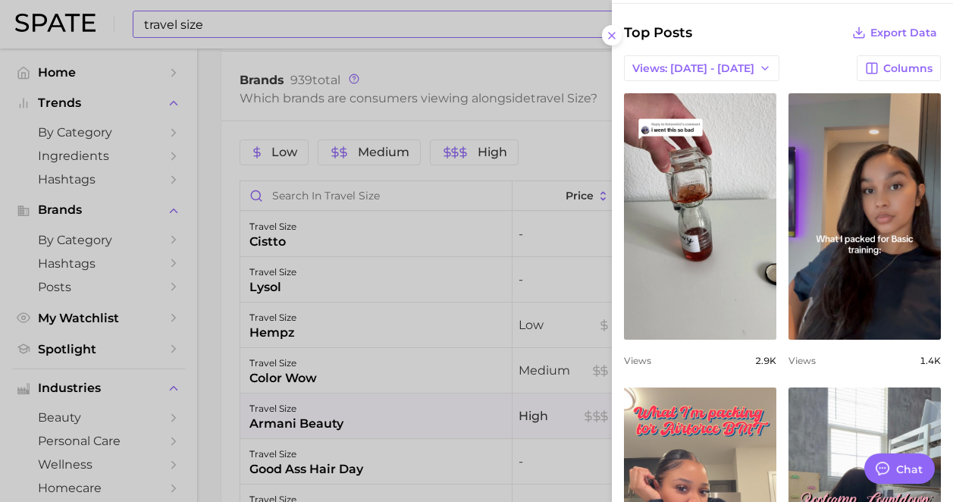
click at [387, 368] on div at bounding box center [476, 251] width 953 height 502
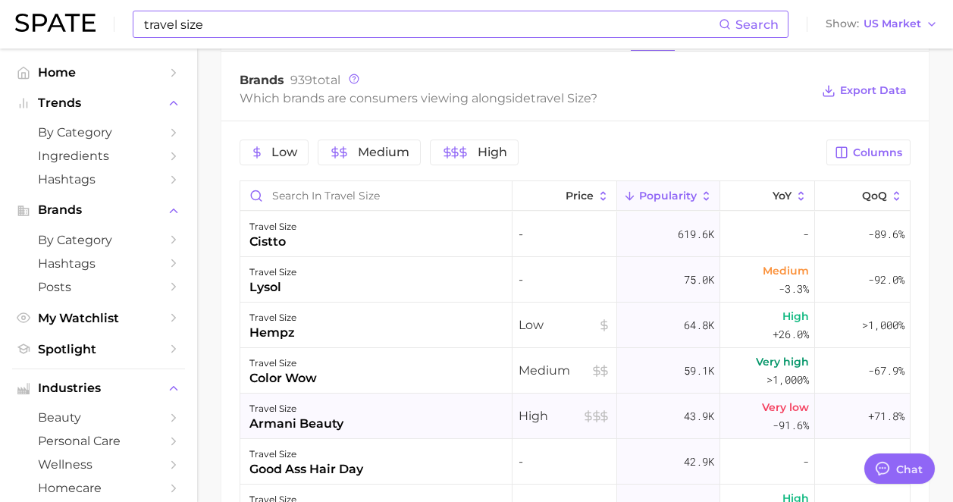
click at [354, 412] on div "travel size armani beauty" at bounding box center [376, 415] width 272 height 45
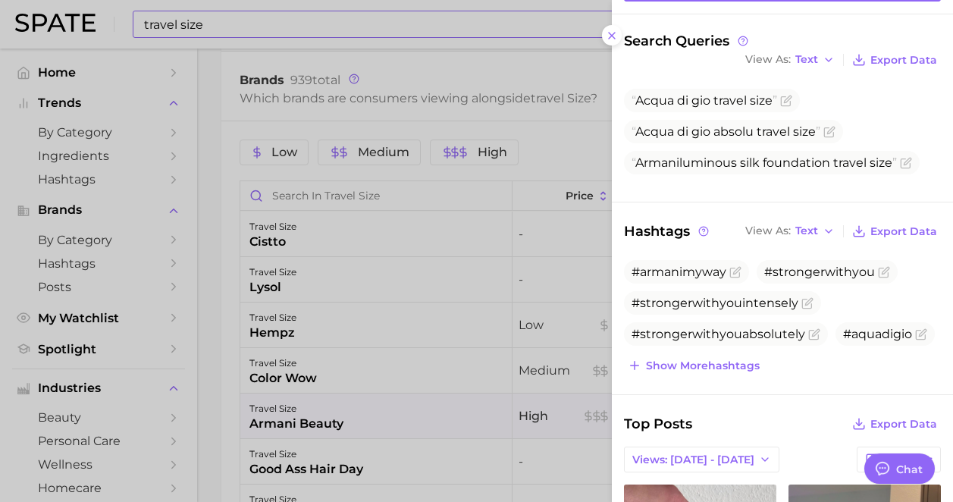
scroll to position [391, 0]
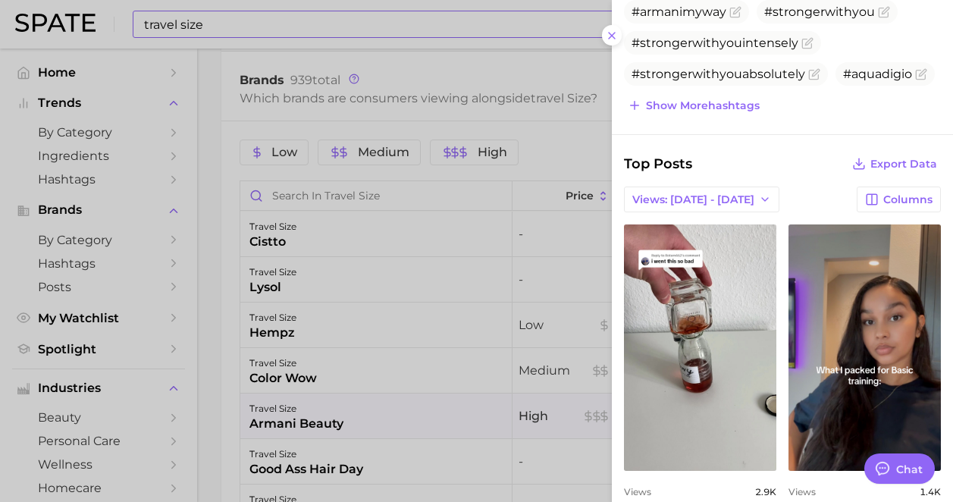
click at [377, 354] on div at bounding box center [476, 251] width 953 height 502
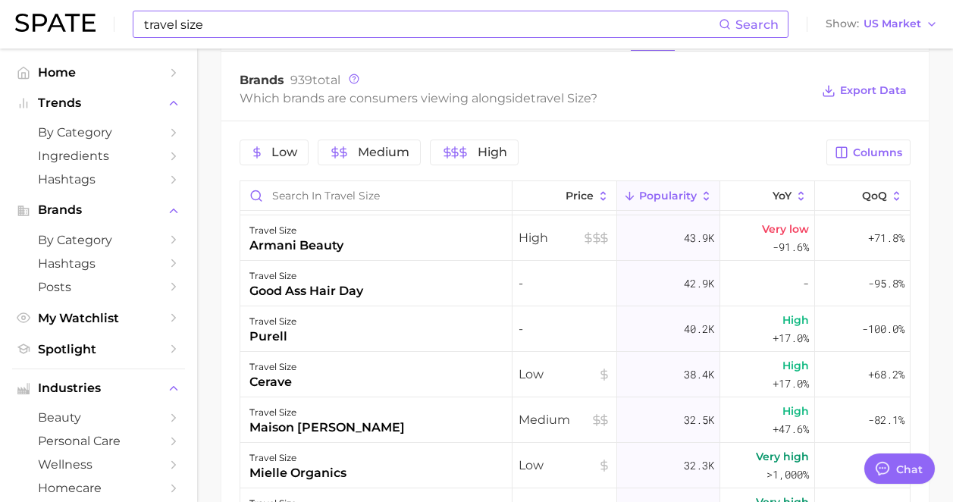
scroll to position [180, 0]
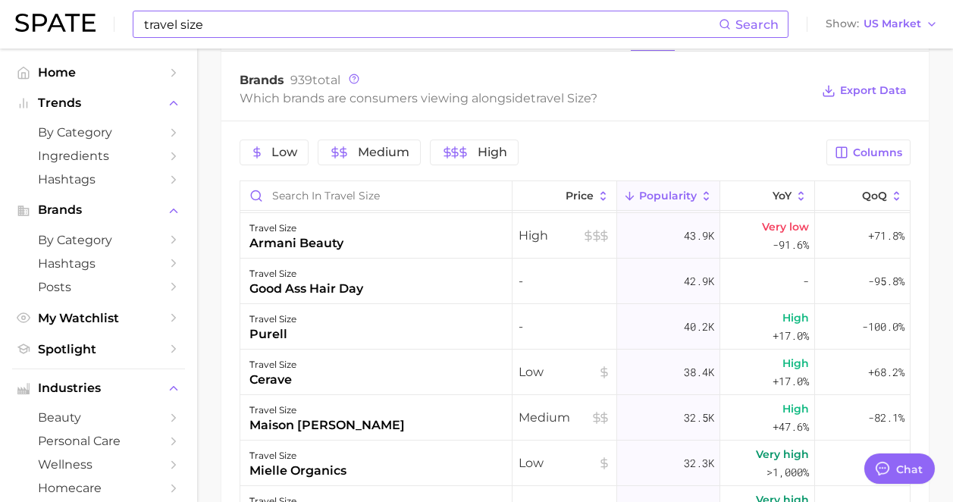
click at [324, 23] on input "travel size" at bounding box center [430, 24] width 576 height 26
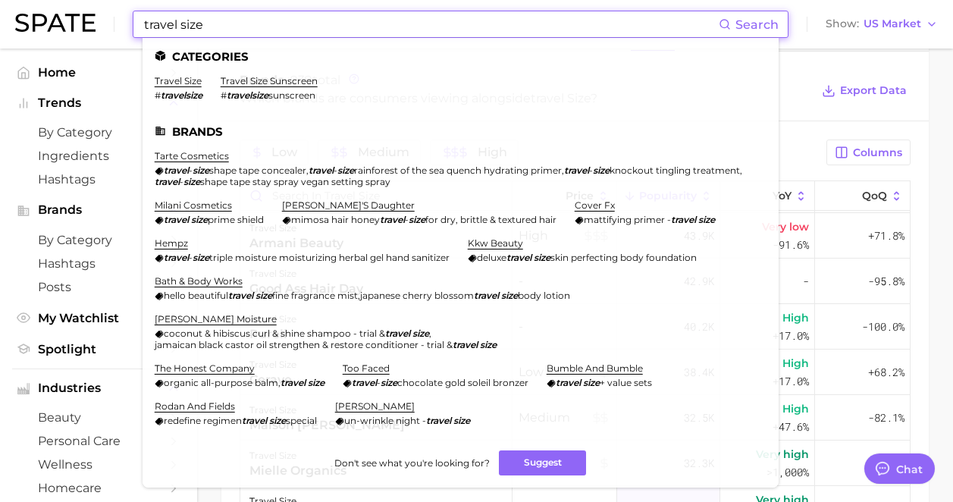
drag, startPoint x: 324, startPoint y: 23, endPoint x: 199, endPoint y: -6, distance: 127.8
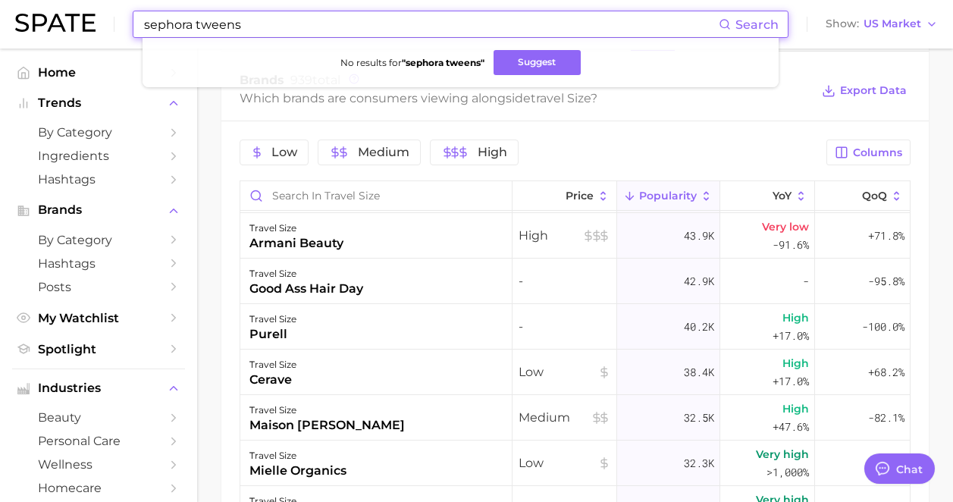
drag, startPoint x: 243, startPoint y: 27, endPoint x: 199, endPoint y: 29, distance: 44.0
click at [199, 29] on input "sephora tweens" at bounding box center [430, 24] width 576 height 26
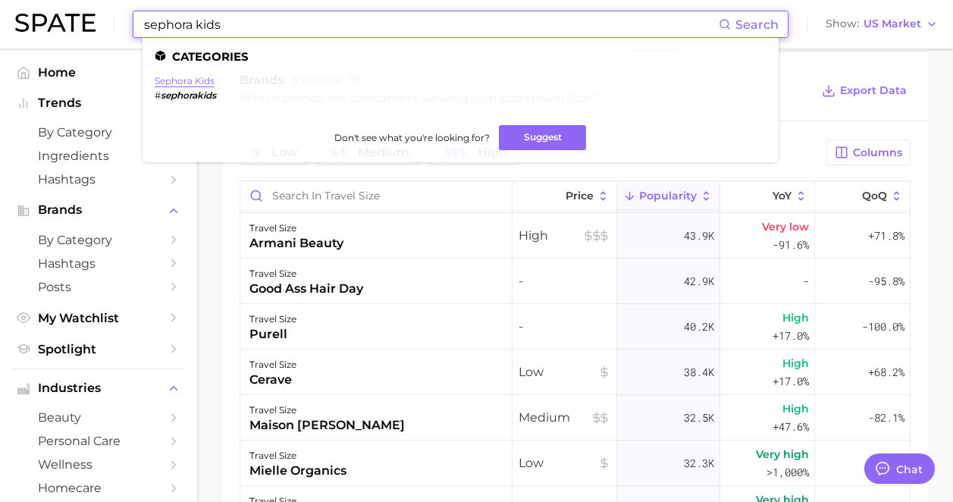
click at [197, 83] on link "sephora kids" at bounding box center [185, 80] width 60 height 11
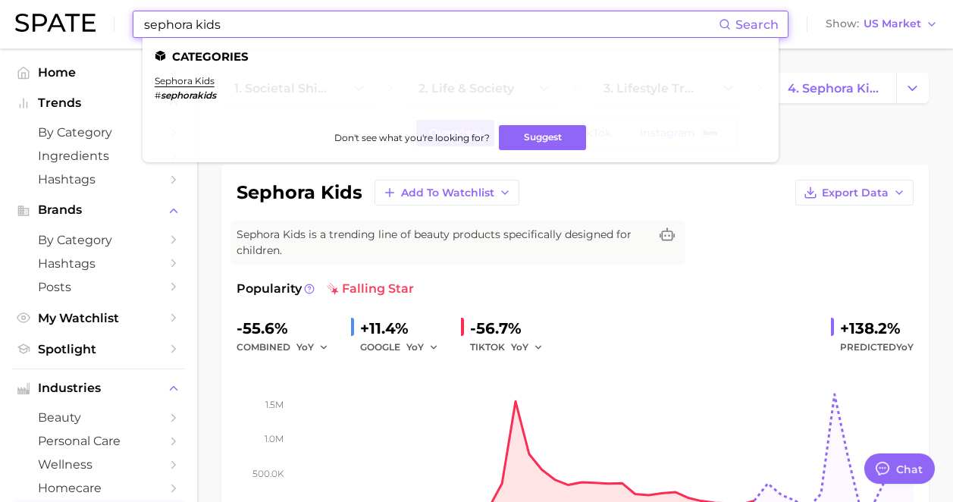
click at [271, 31] on input "sephora kids" at bounding box center [430, 24] width 576 height 26
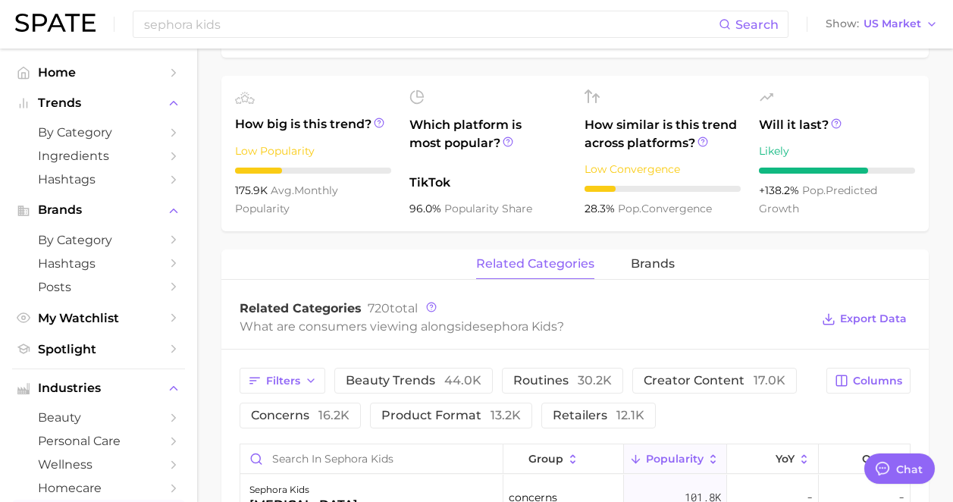
scroll to position [543, 0]
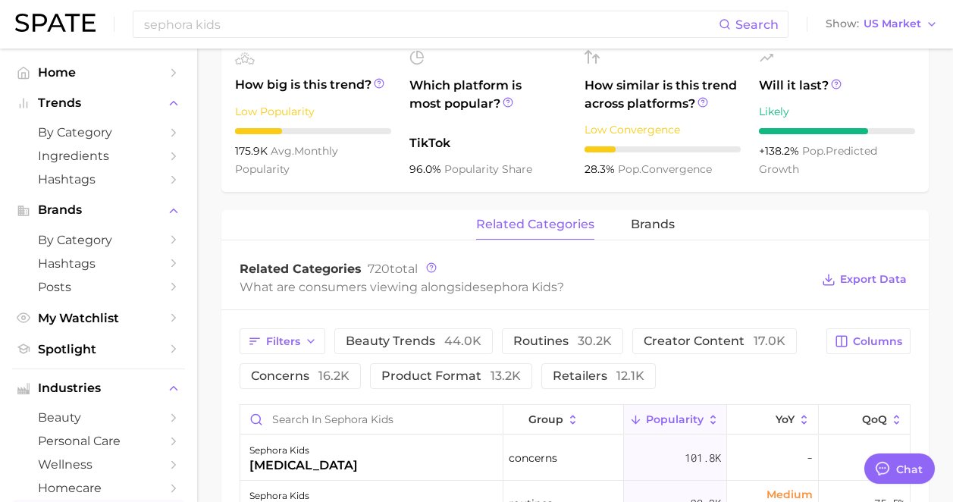
click at [680, 425] on span "Popularity" at bounding box center [675, 419] width 58 height 12
click at [744, 274] on div "Related Categories 720 total" at bounding box center [525, 269] width 571 height 15
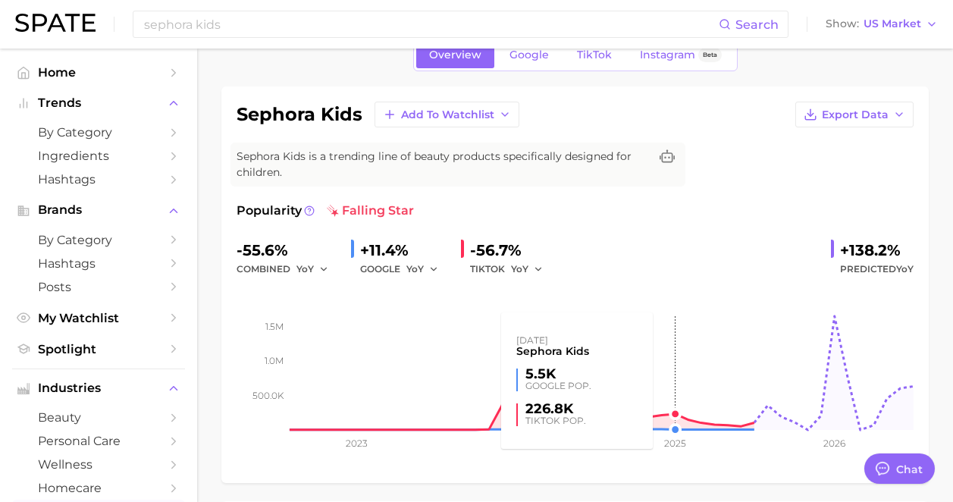
scroll to position [0, 0]
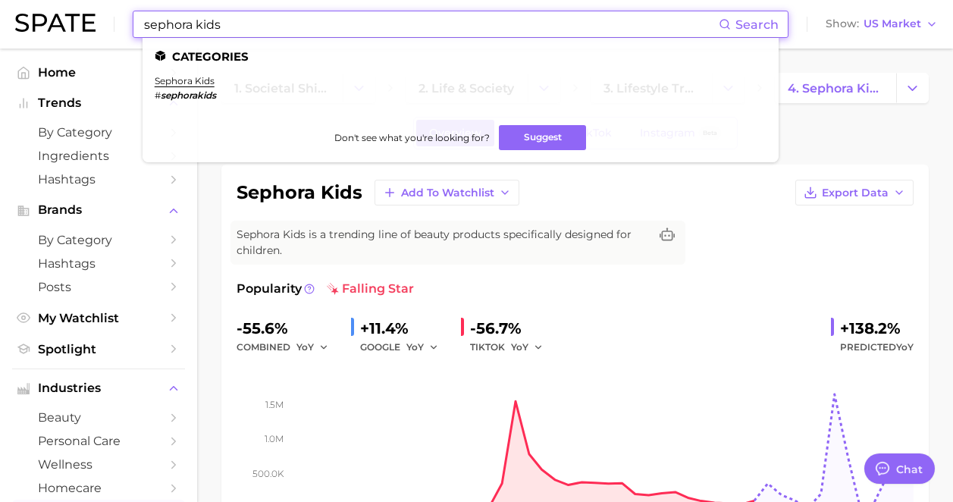
click at [324, 29] on input "sephora kids" at bounding box center [430, 24] width 576 height 26
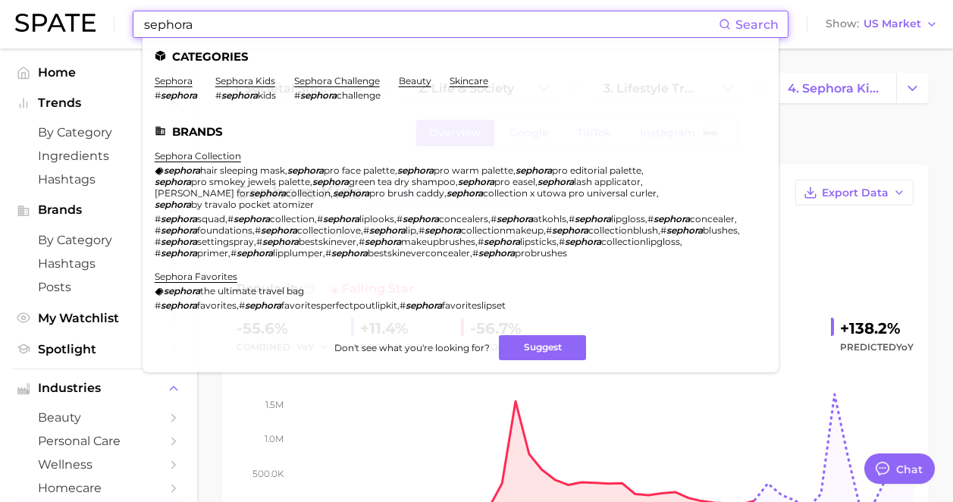
type input "sephora"
click at [183, 73] on ul "Categories sephora # sephora sephora kids # sephora kids sephora challenge # se…" at bounding box center [460, 205] width 636 height 334
click at [184, 83] on link "sephora" at bounding box center [174, 80] width 38 height 11
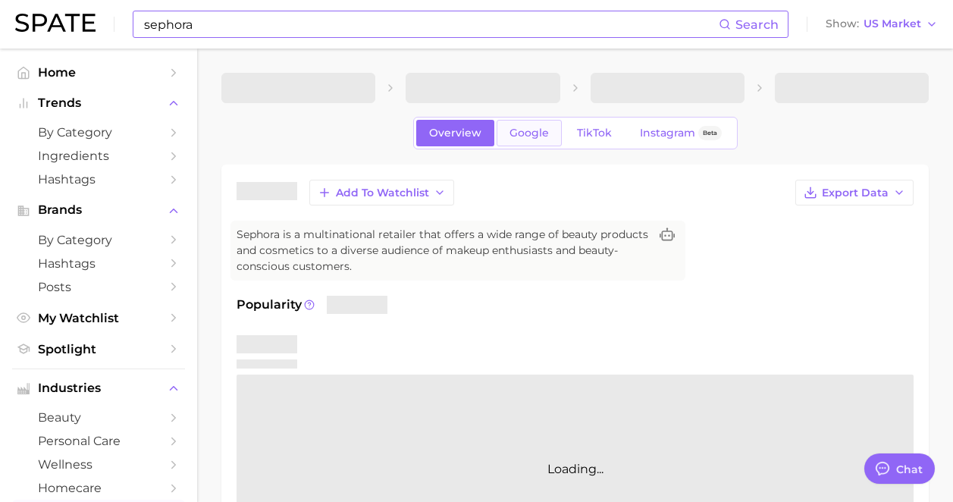
click at [514, 131] on span "Google" at bounding box center [528, 133] width 39 height 13
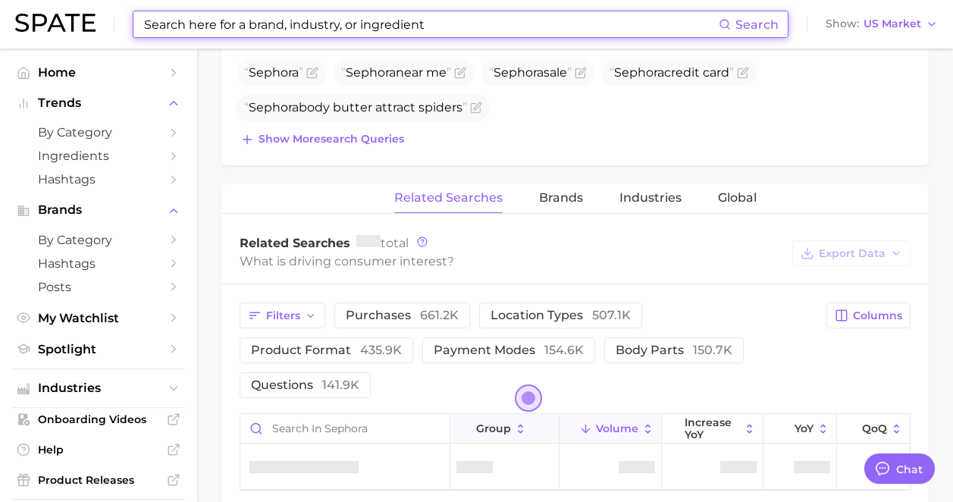
scroll to position [791, 0]
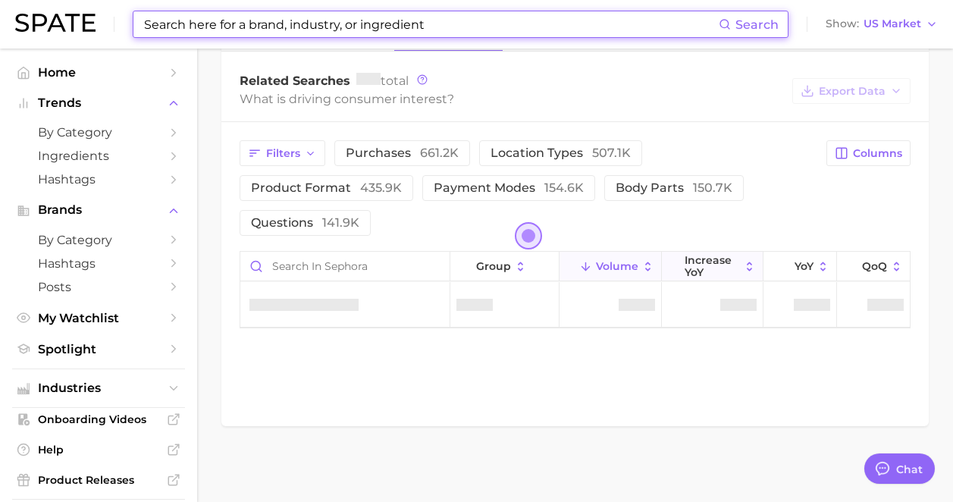
click at [737, 269] on span "increase YoY" at bounding box center [711, 266] width 55 height 24
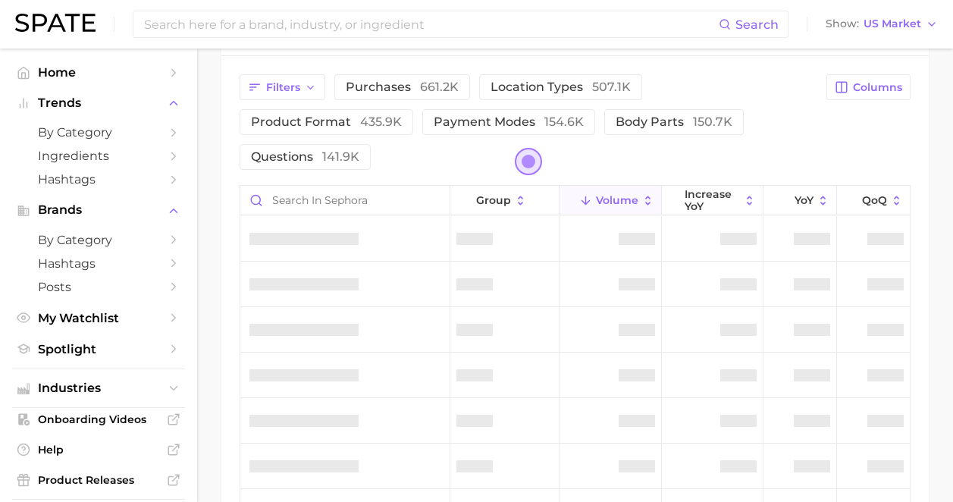
scroll to position [863, 0]
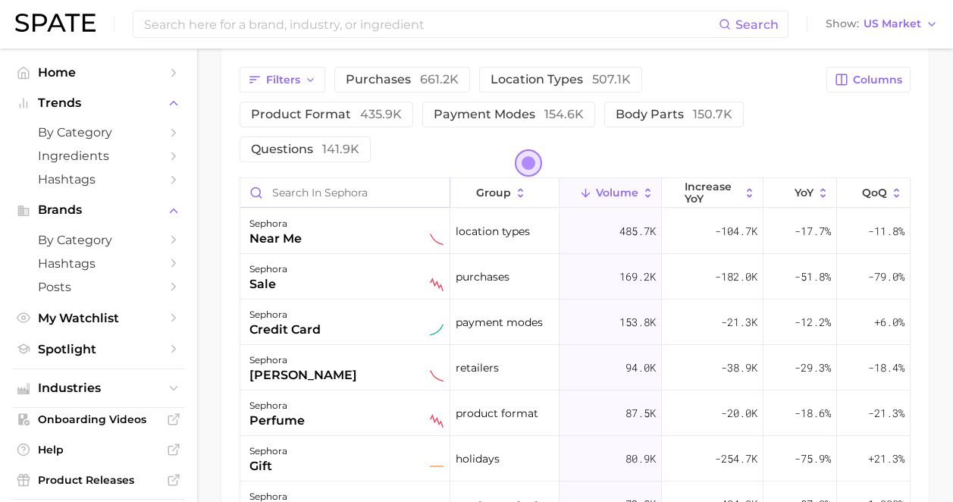
click at [384, 193] on input "Search in sephora" at bounding box center [344, 192] width 209 height 29
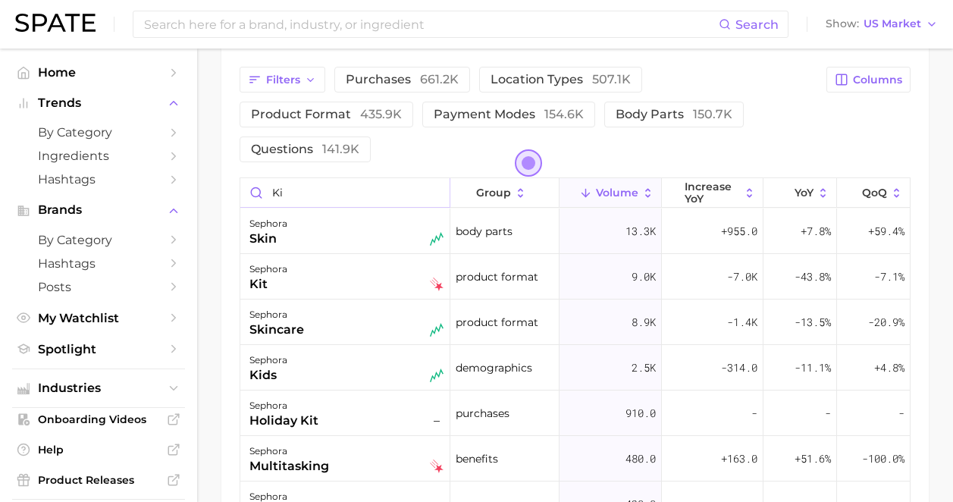
type input "kid"
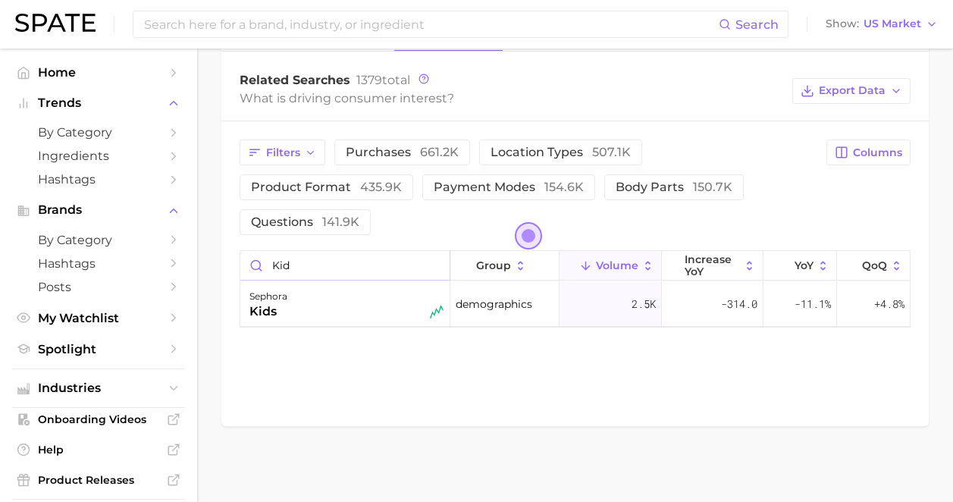
drag, startPoint x: 405, startPoint y: 262, endPoint x: 196, endPoint y: 235, distance: 210.1
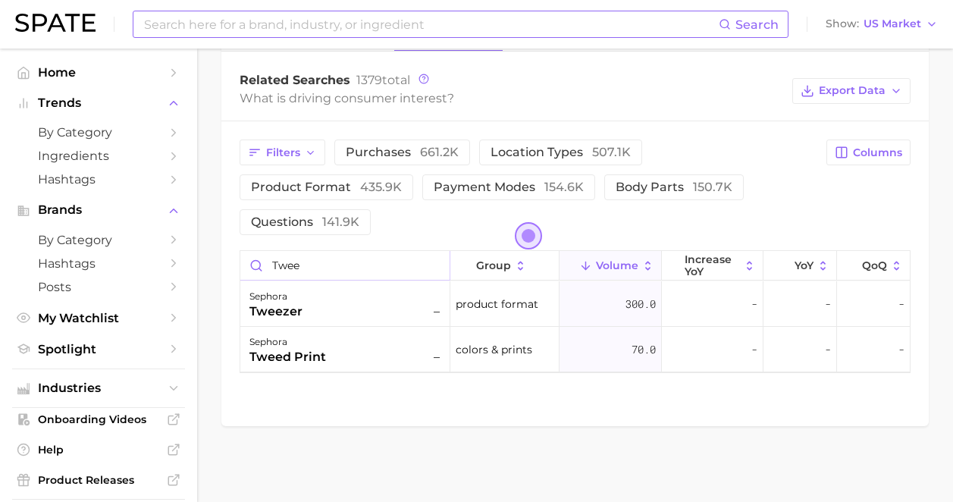
type input "twee"
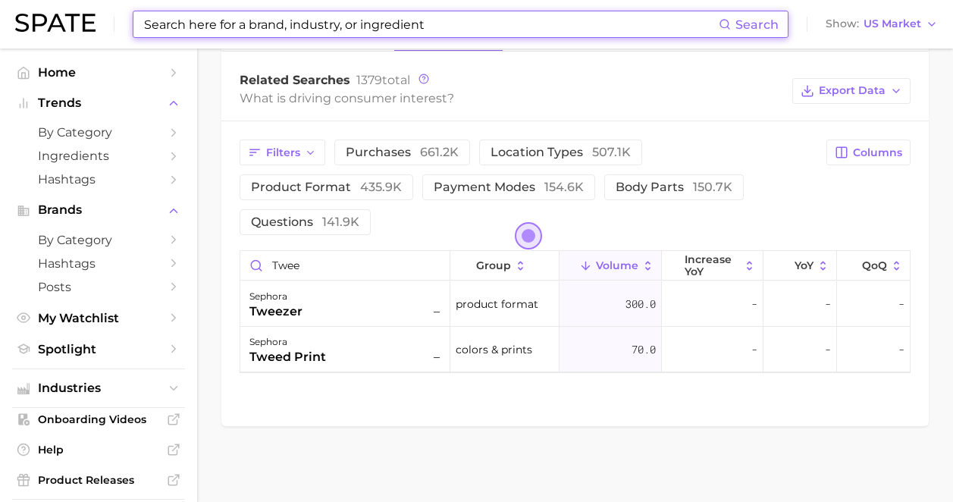
click at [299, 31] on input at bounding box center [430, 24] width 576 height 26
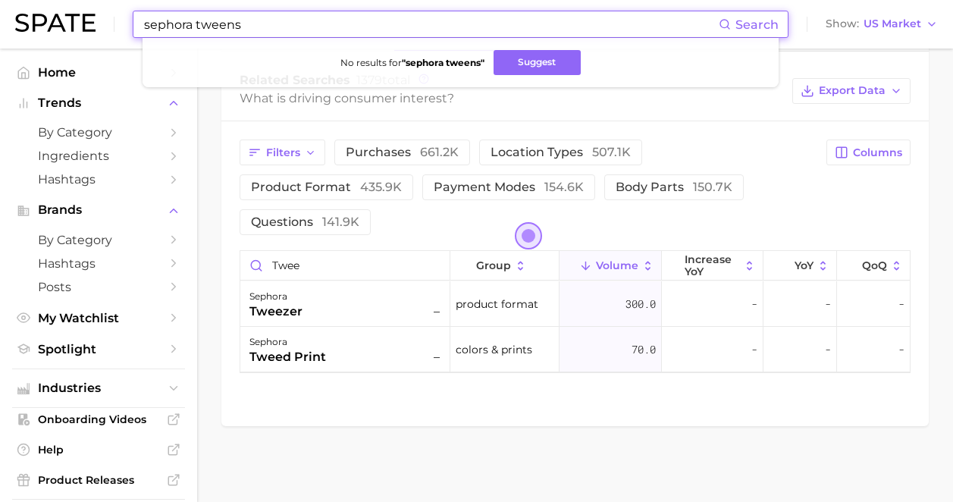
drag, startPoint x: 270, startPoint y: 27, endPoint x: 58, endPoint y: -16, distance: 215.7
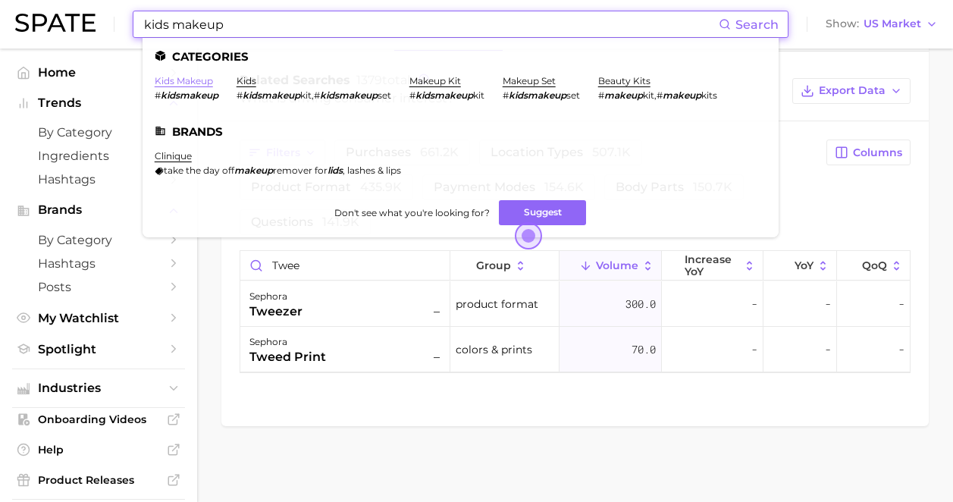
type input "kids makeup"
click at [194, 83] on link "kids makeup" at bounding box center [184, 80] width 58 height 11
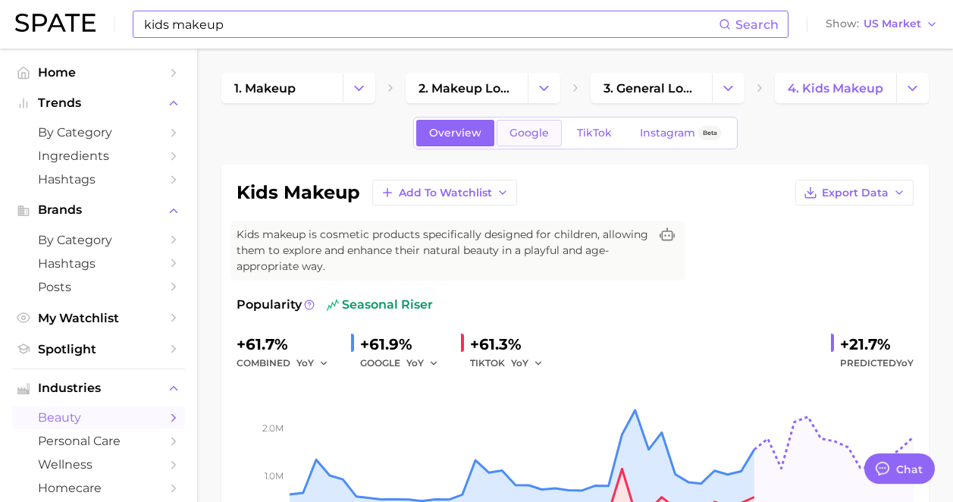
click at [547, 138] on link "Google" at bounding box center [528, 133] width 65 height 27
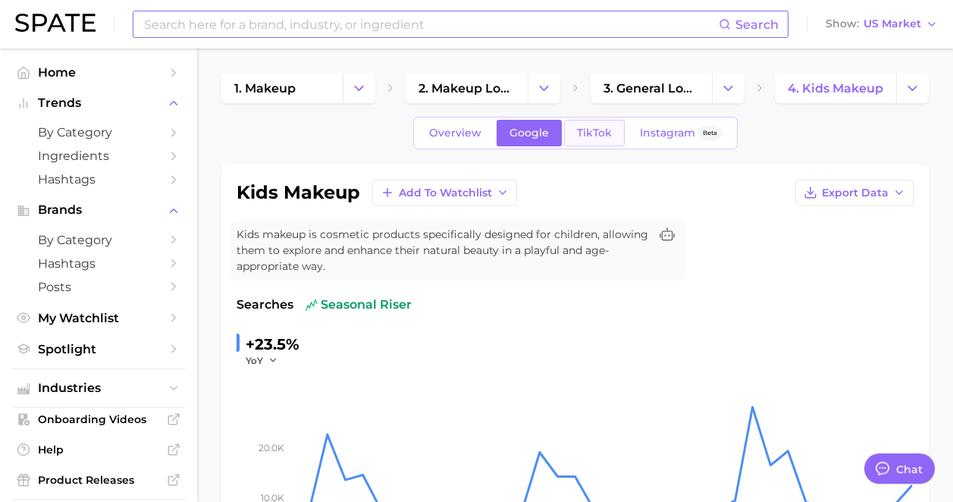
click at [612, 133] on link "TikTok" at bounding box center [594, 133] width 61 height 27
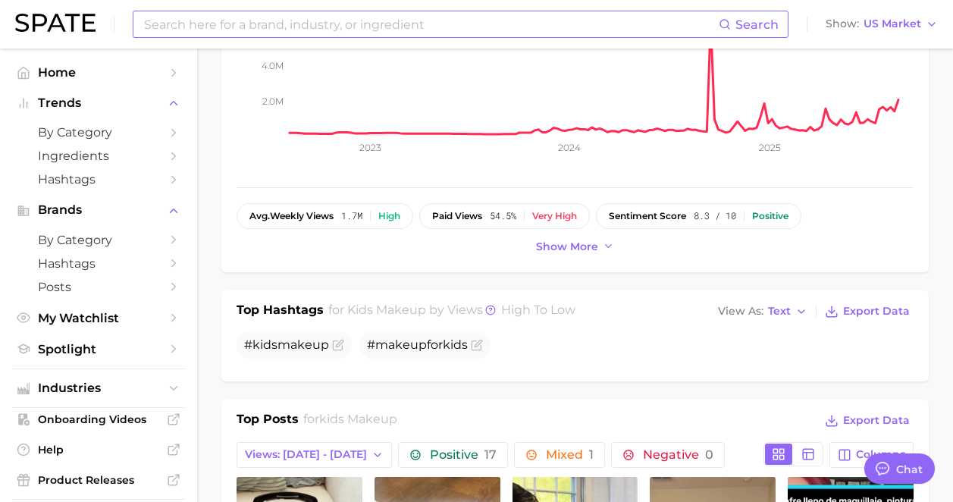
scroll to position [30, 0]
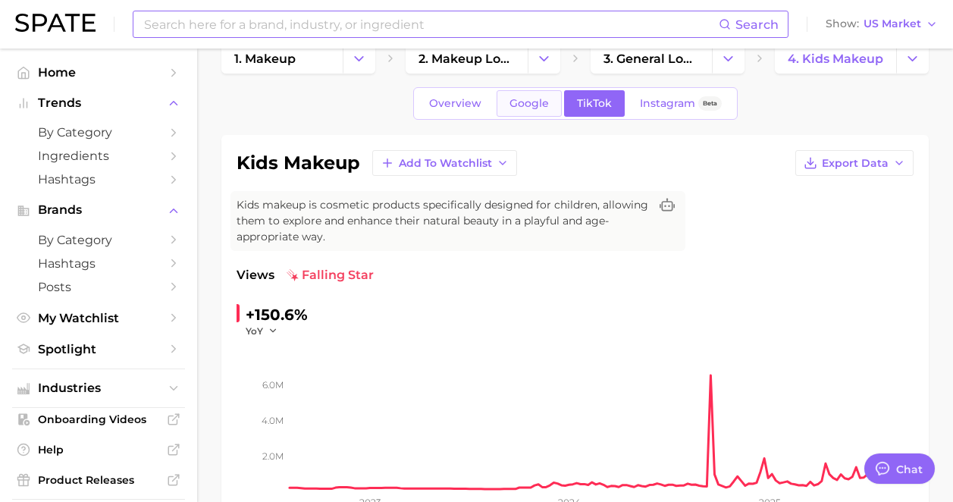
click at [518, 102] on span "Google" at bounding box center [528, 103] width 39 height 13
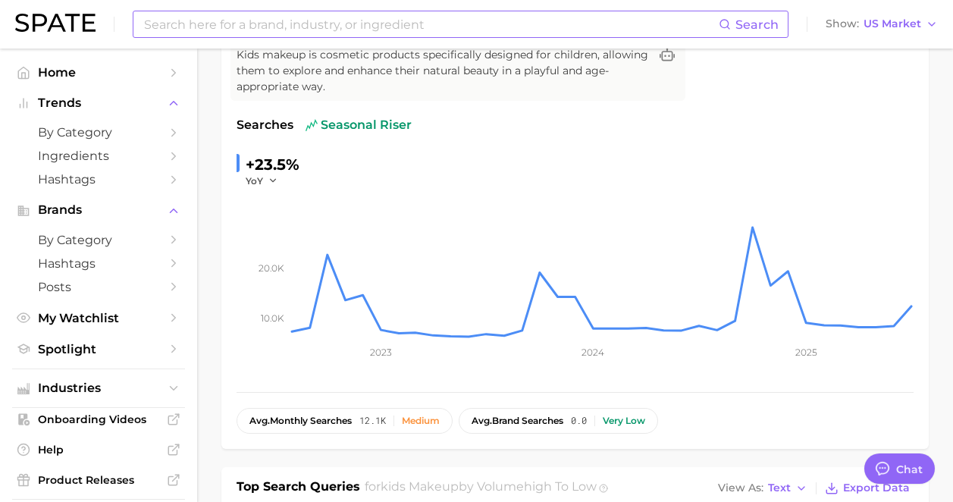
scroll to position [217, 0]
